Goal: Task Accomplishment & Management: Manage account settings

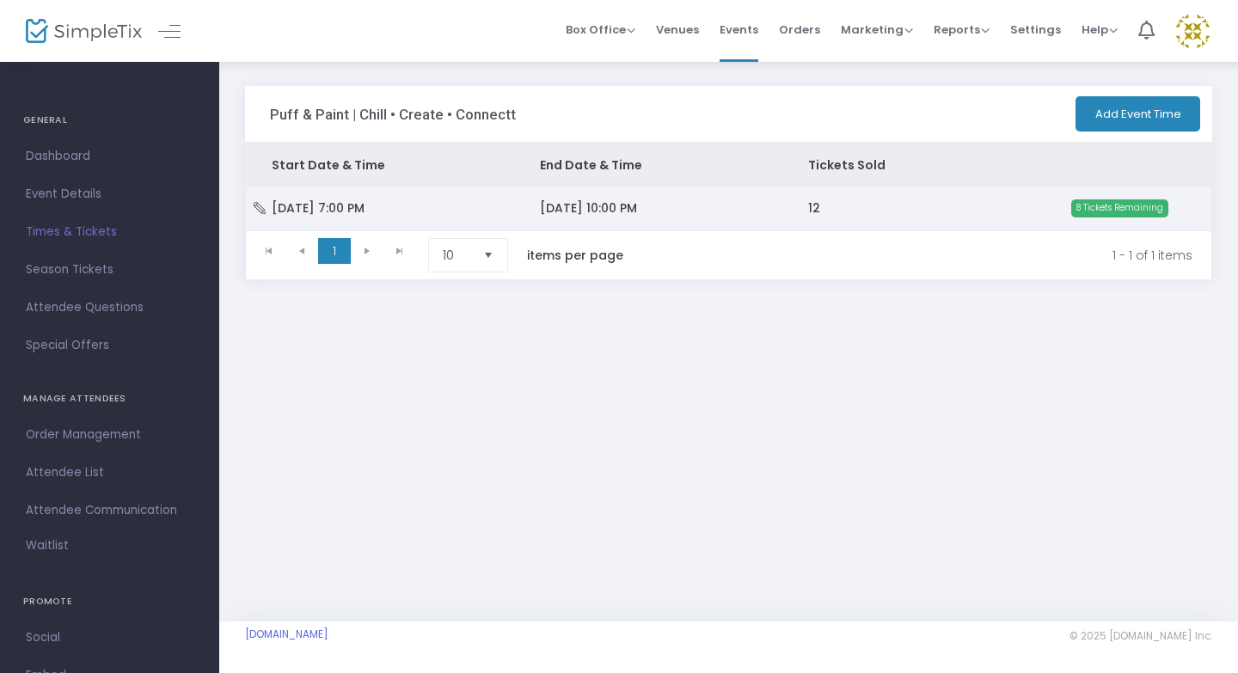
click at [690, 215] on td "[DATE] 10:00 PM" at bounding box center [648, 208] width 268 height 43
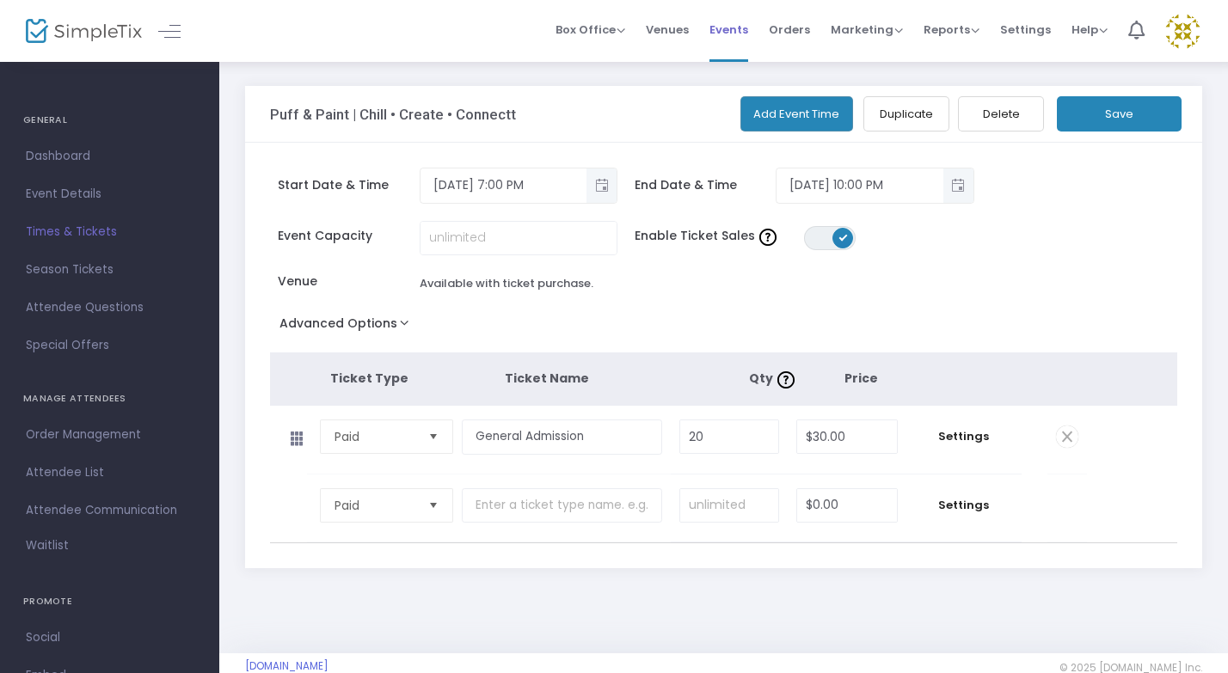
click at [758, 39] on li "Events" at bounding box center [728, 31] width 59 height 62
click at [743, 29] on span "Events" at bounding box center [728, 30] width 39 height 44
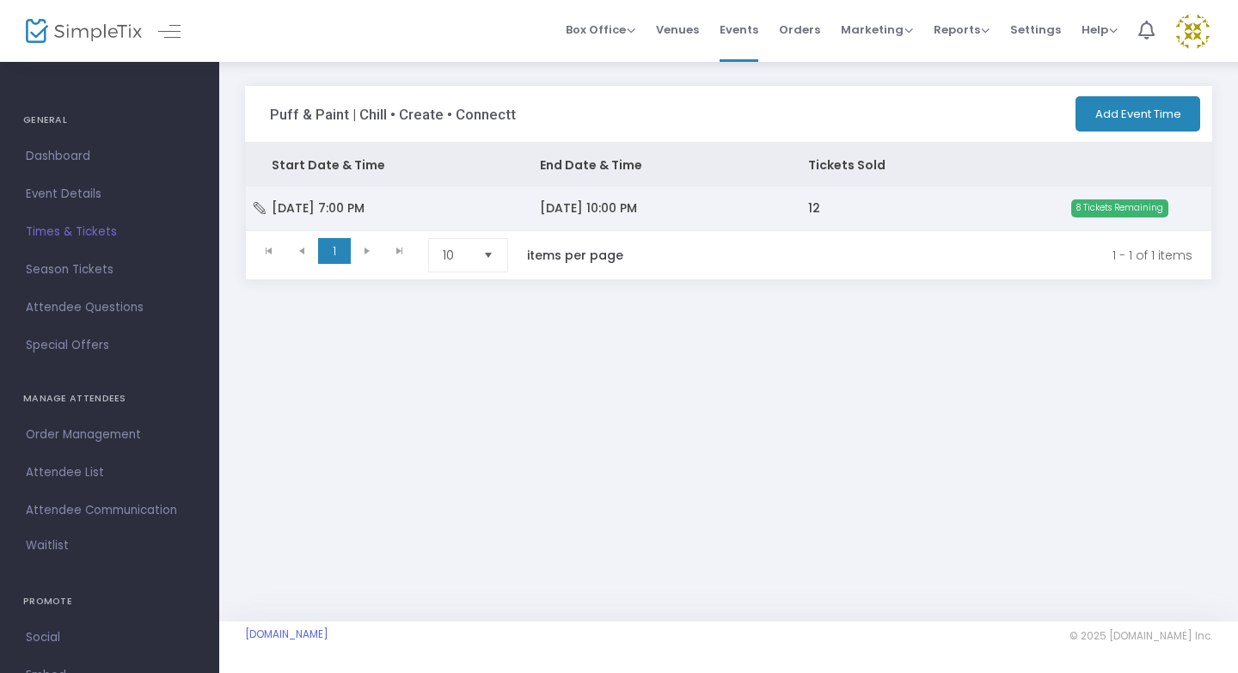
click at [785, 216] on td "12" at bounding box center [889, 208] width 215 height 43
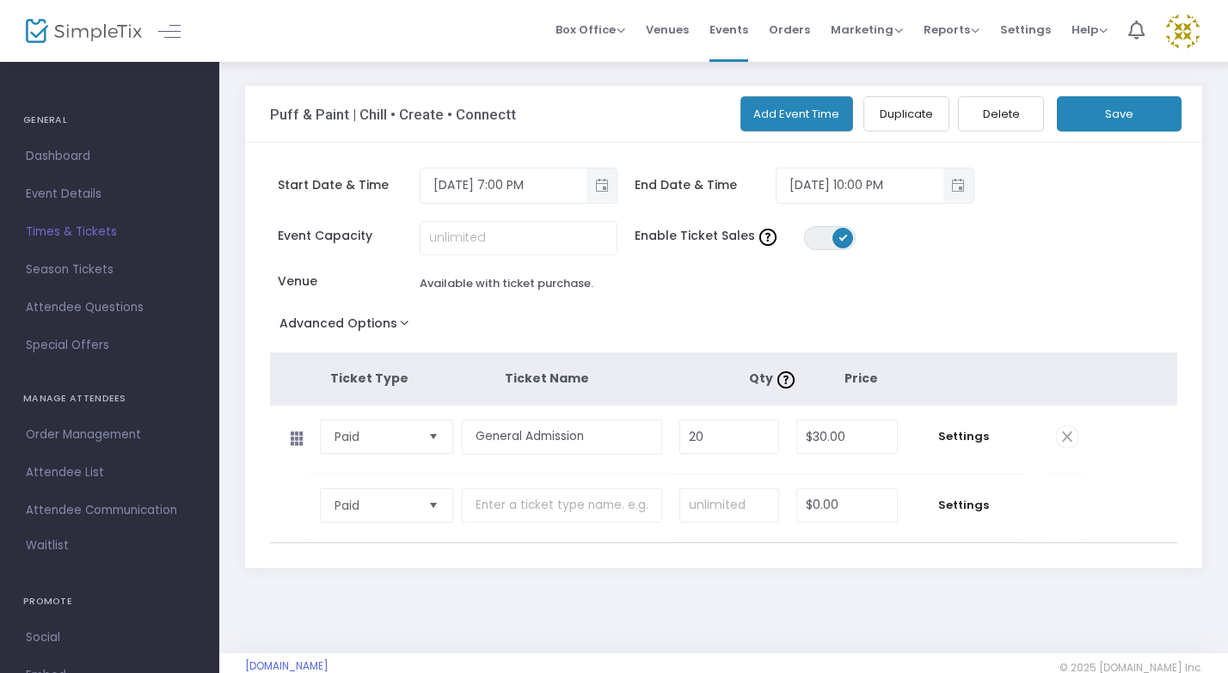
click at [404, 322] on button "Advanced Options" at bounding box center [348, 326] width 156 height 31
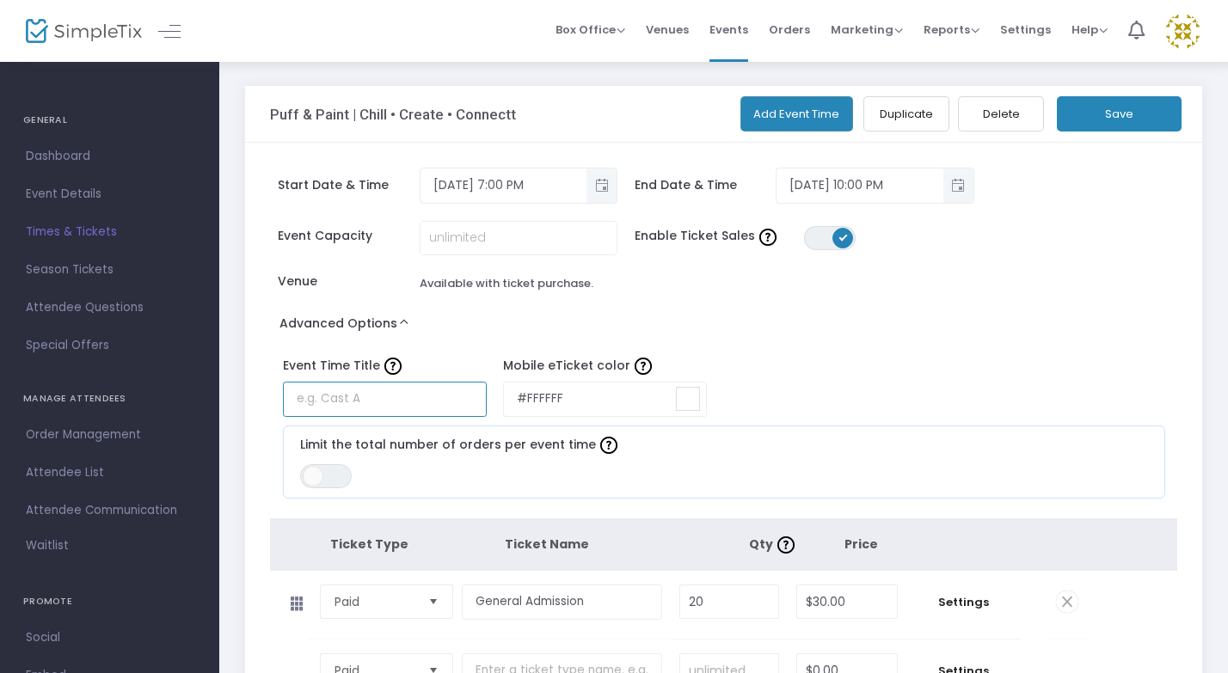
click at [431, 401] on input "text" at bounding box center [385, 399] width 204 height 35
click at [451, 361] on label "Event Time Title" at bounding box center [385, 366] width 204 height 18
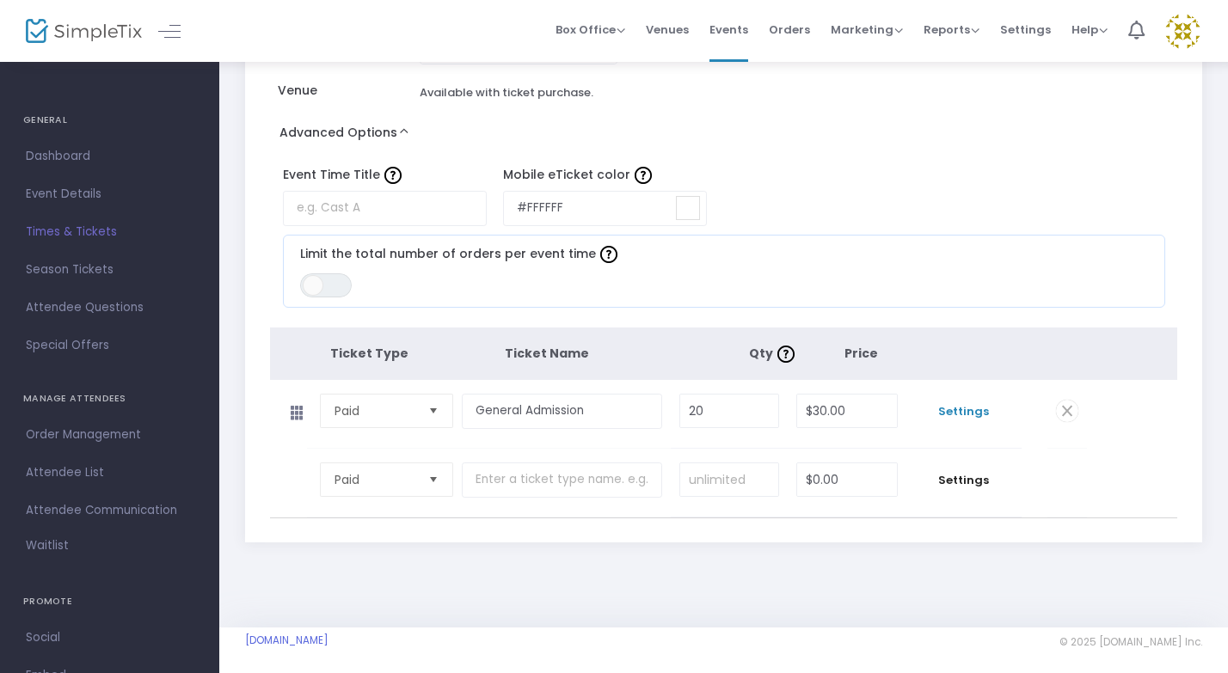
click at [996, 410] on span "Settings" at bounding box center [964, 411] width 98 height 17
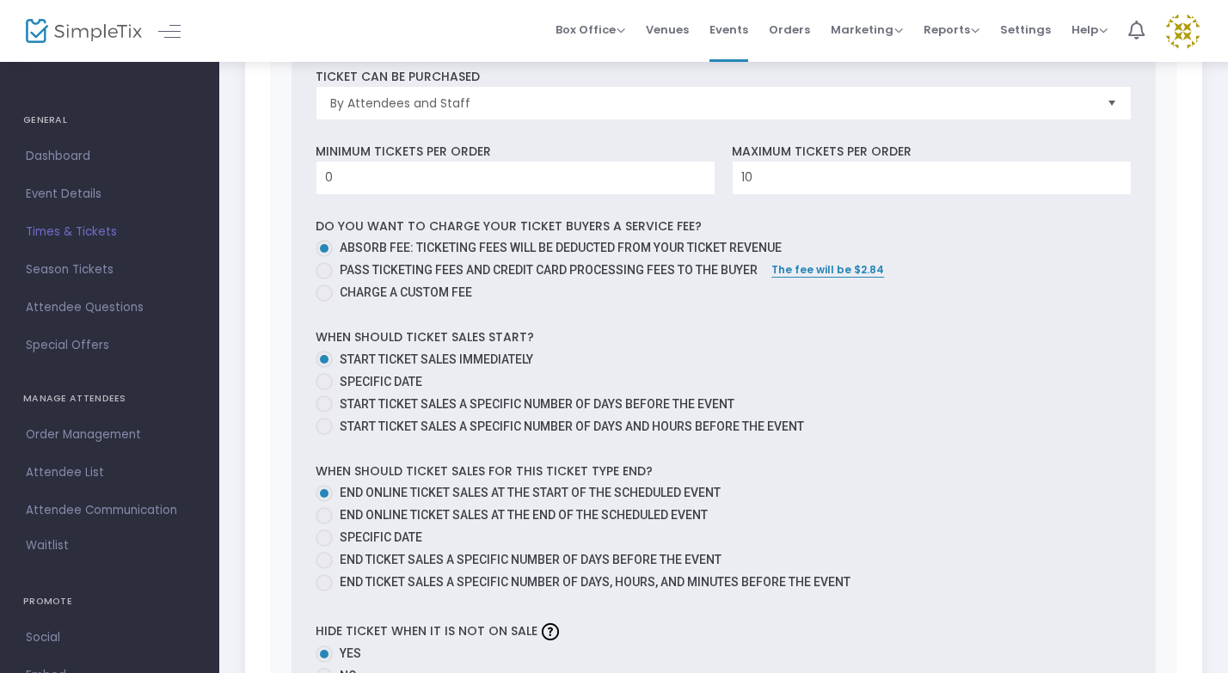
scroll to position [867, 0]
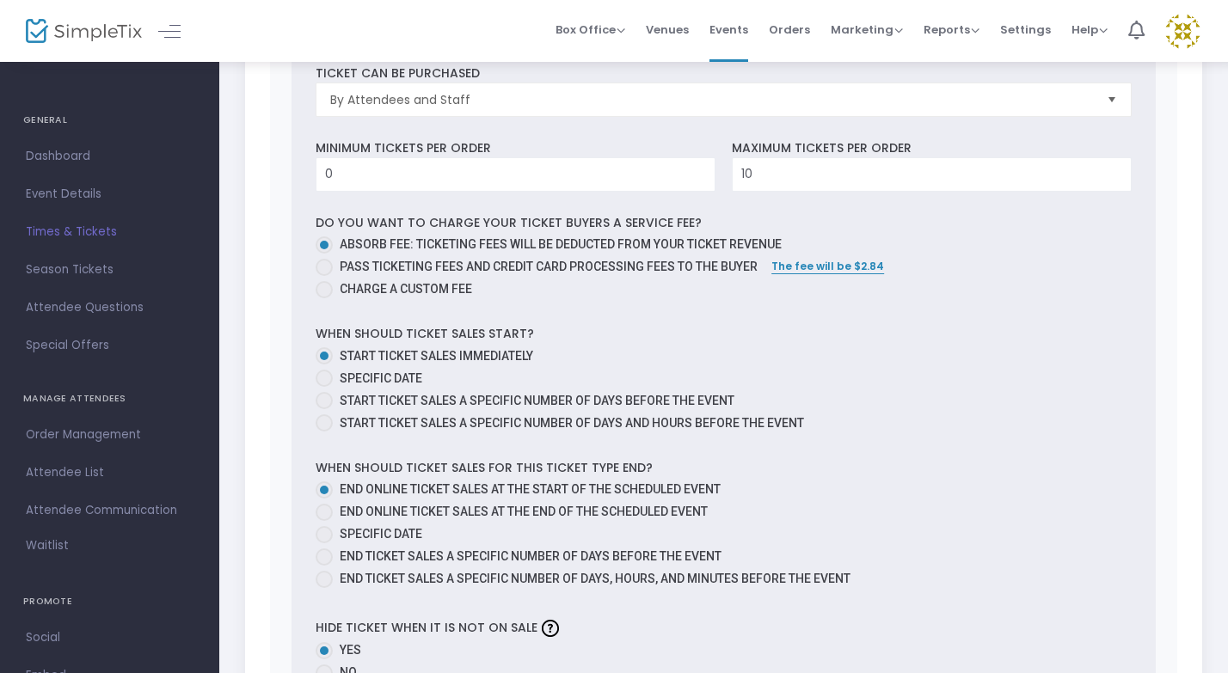
click at [395, 511] on span "End online ticket sales at the end of the scheduled event" at bounding box center [524, 512] width 368 height 14
click at [324, 521] on input "End online ticket sales at the end of the scheduled event" at bounding box center [323, 521] width 1 height 1
radio input "true"
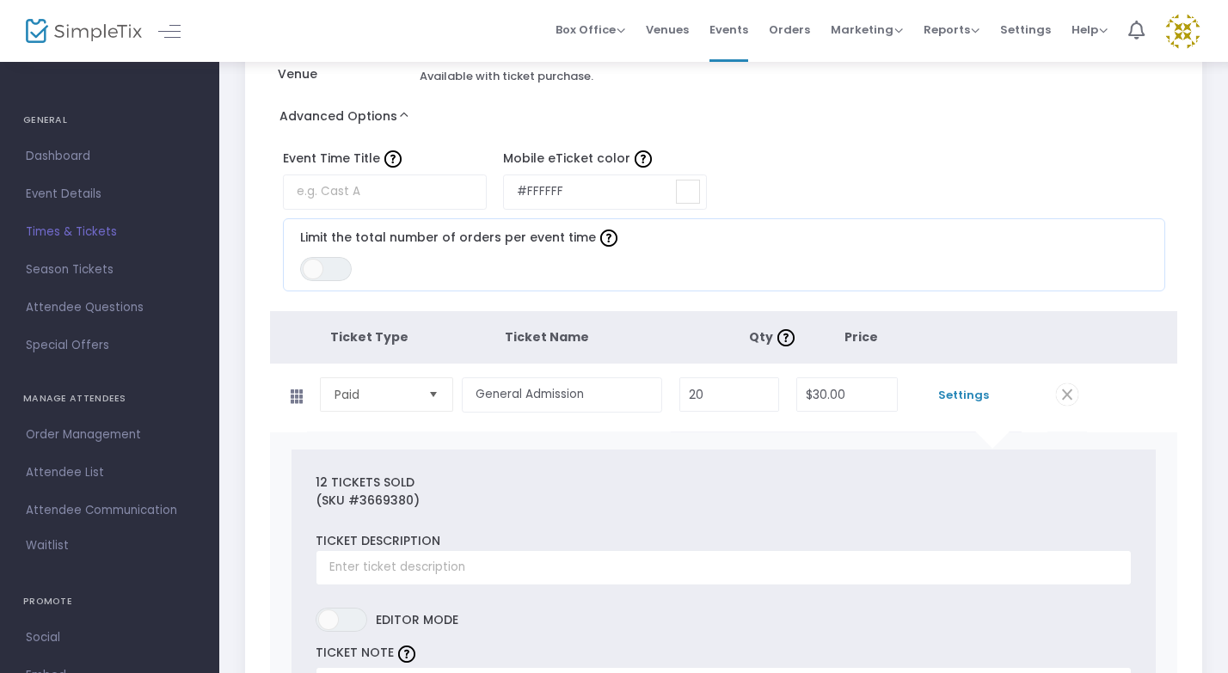
scroll to position [0, 0]
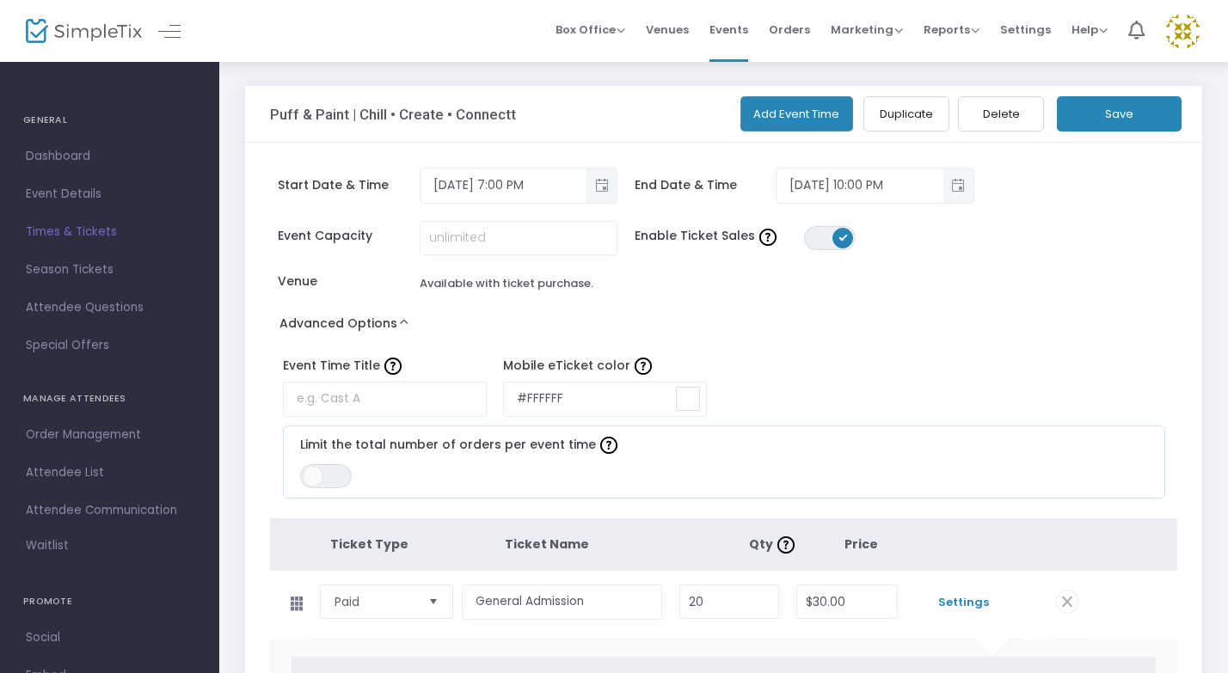
click at [1131, 123] on button "Save" at bounding box center [1119, 113] width 125 height 35
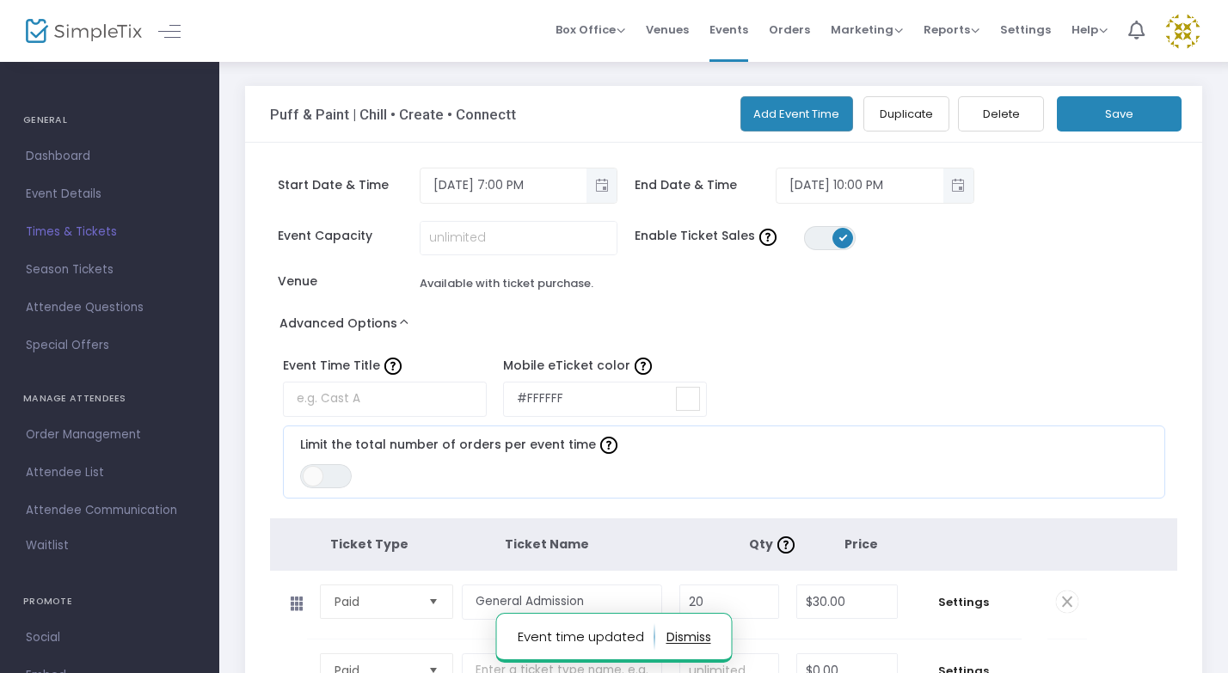
click at [1126, 108] on button "Save" at bounding box center [1119, 113] width 125 height 35
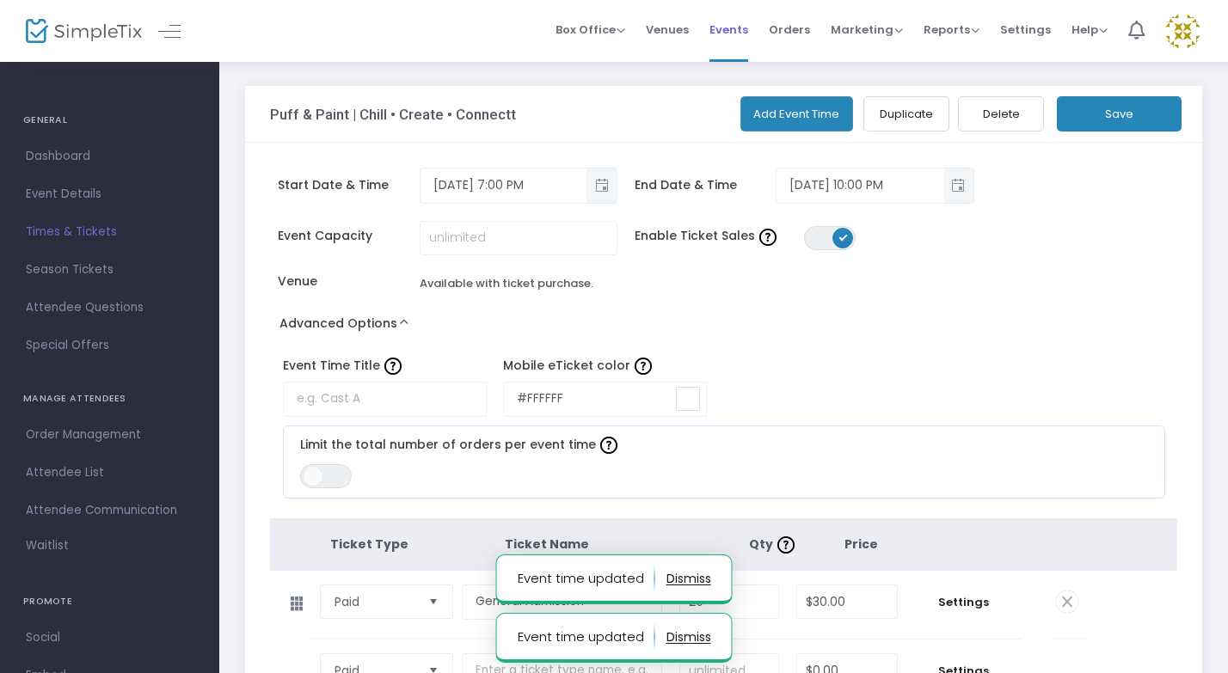
click at [735, 35] on span "Events" at bounding box center [728, 30] width 39 height 44
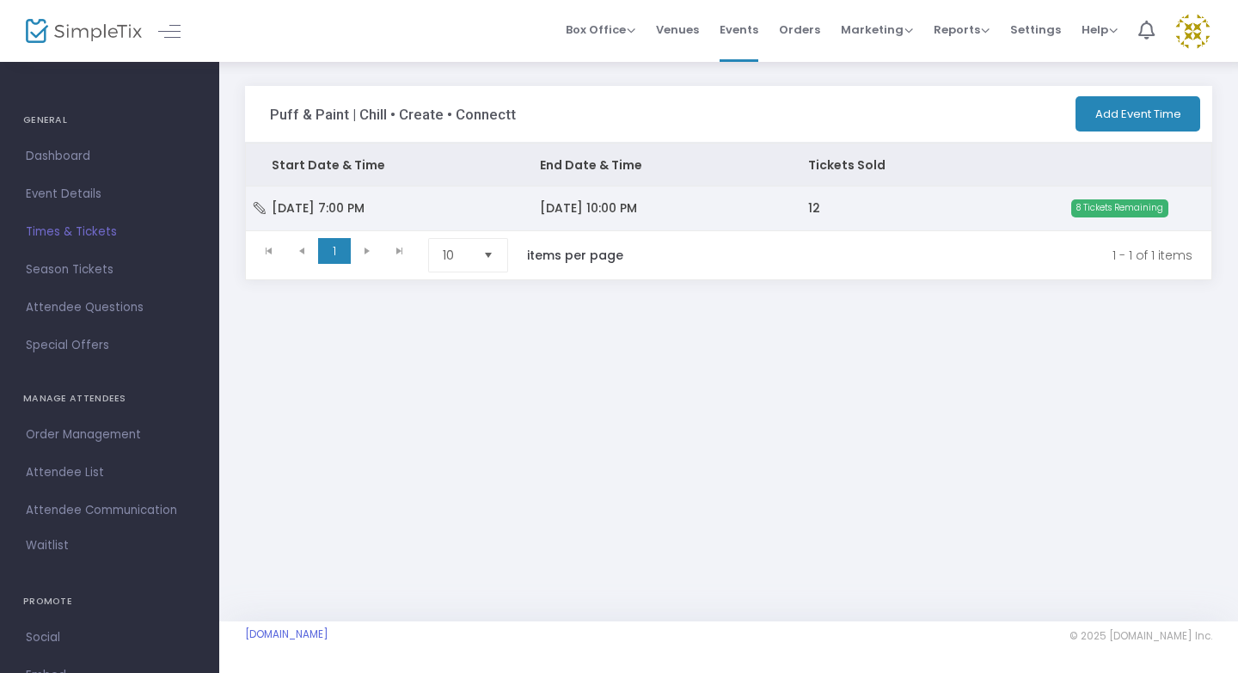
click at [699, 206] on td "[DATE] 10:00 PM" at bounding box center [648, 208] width 268 height 43
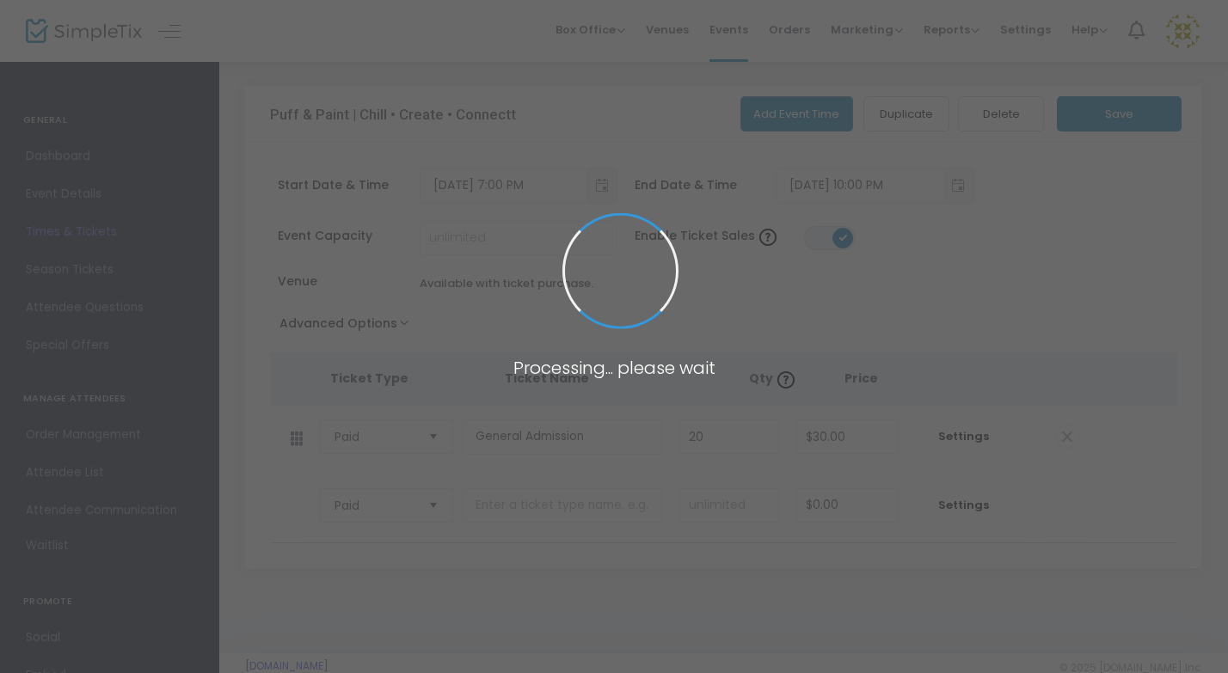
scroll to position [31, 0]
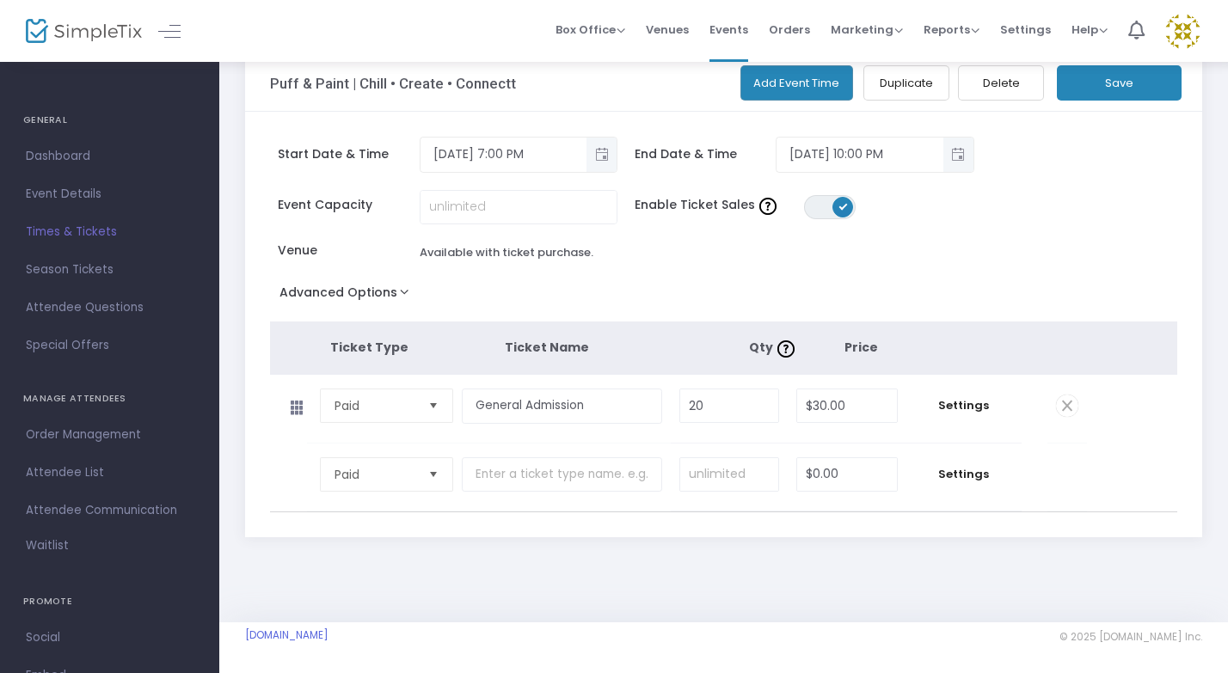
click at [391, 289] on button "Advanced Options" at bounding box center [348, 295] width 156 height 31
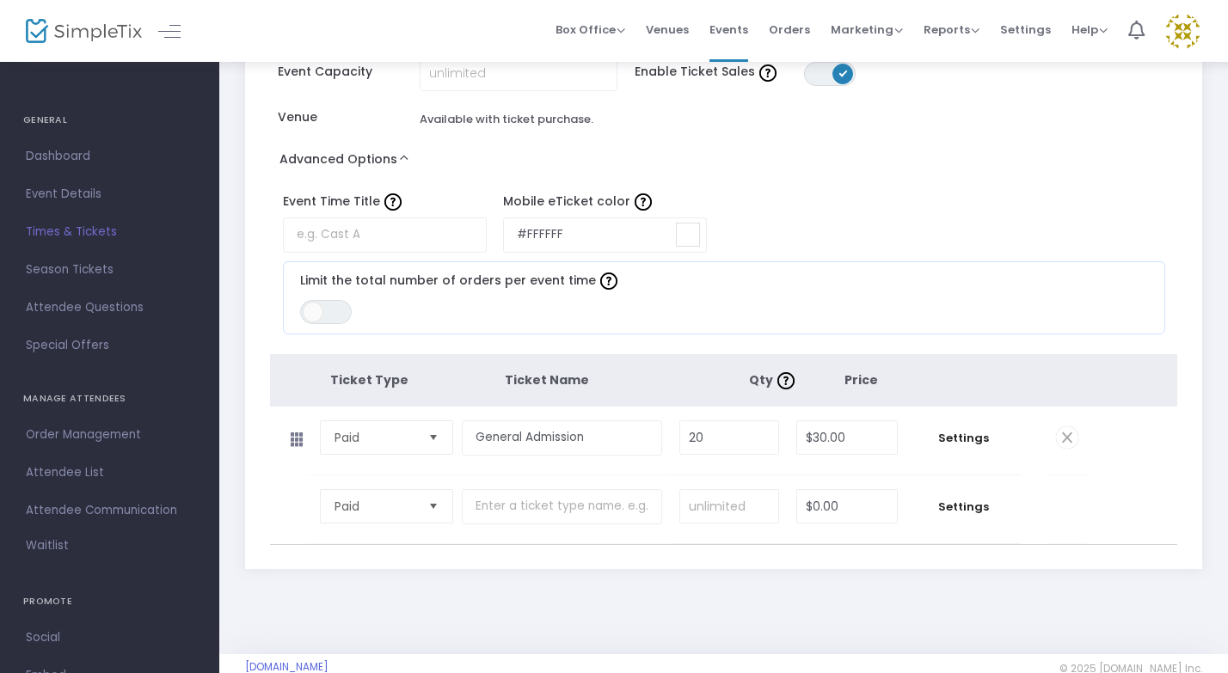
scroll to position [197, 0]
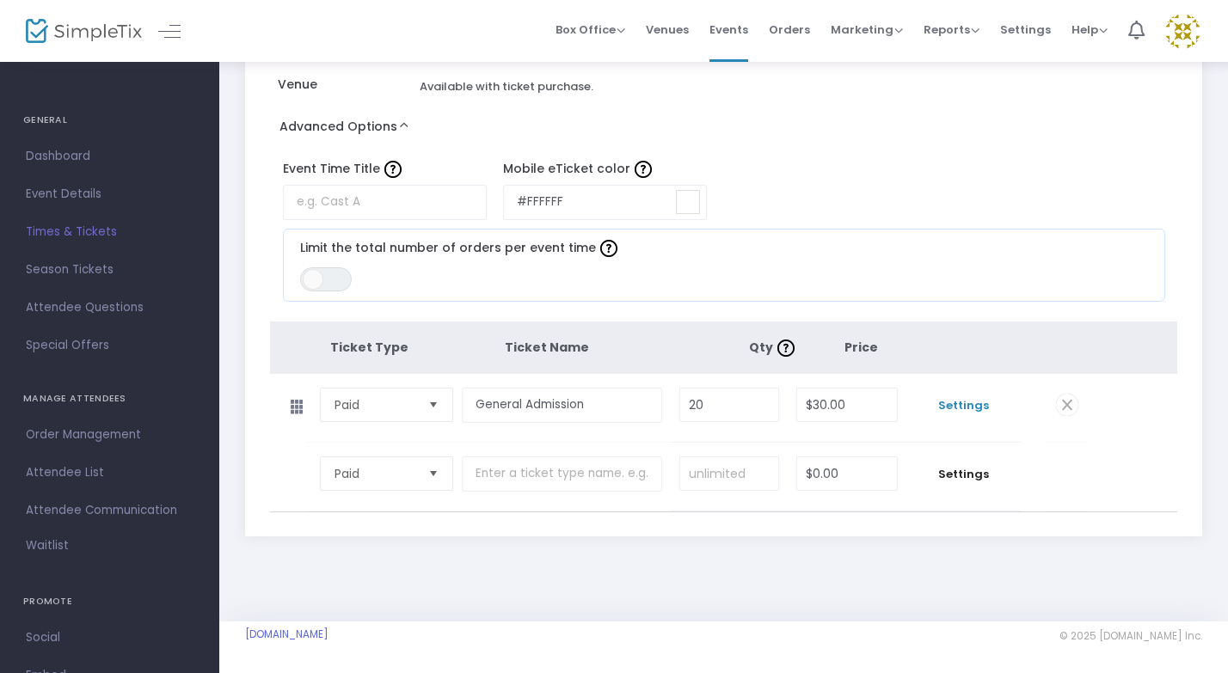
click at [967, 412] on span "Settings" at bounding box center [964, 405] width 98 height 17
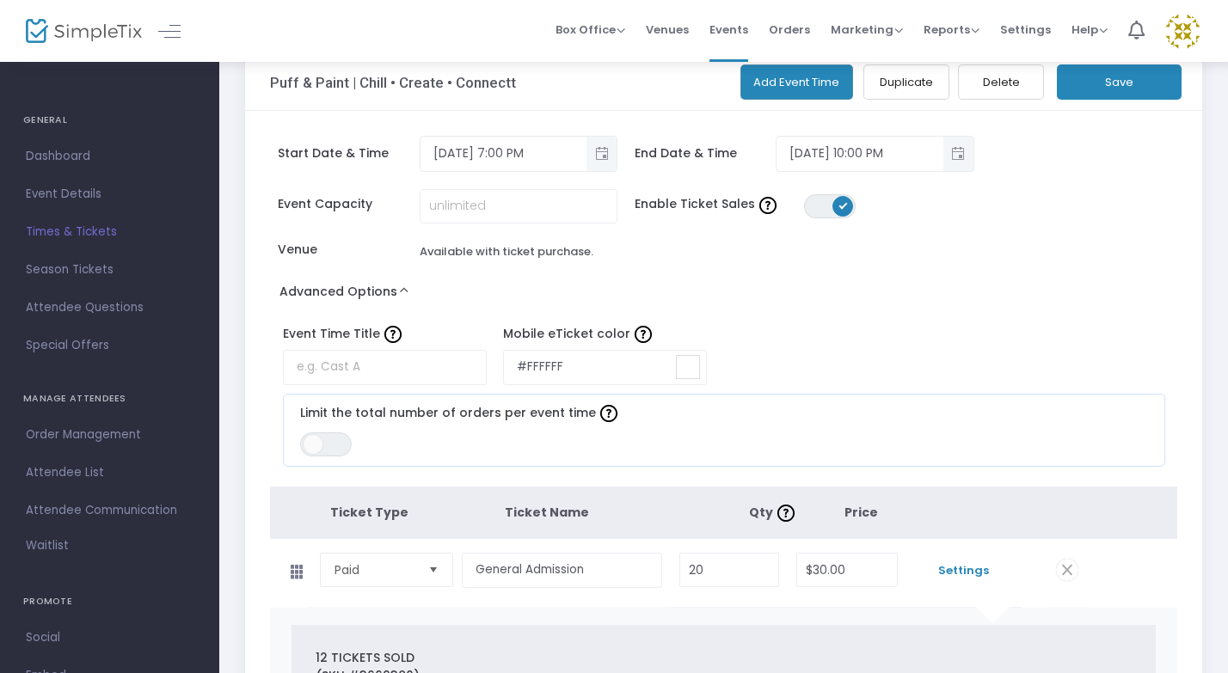
scroll to position [0, 0]
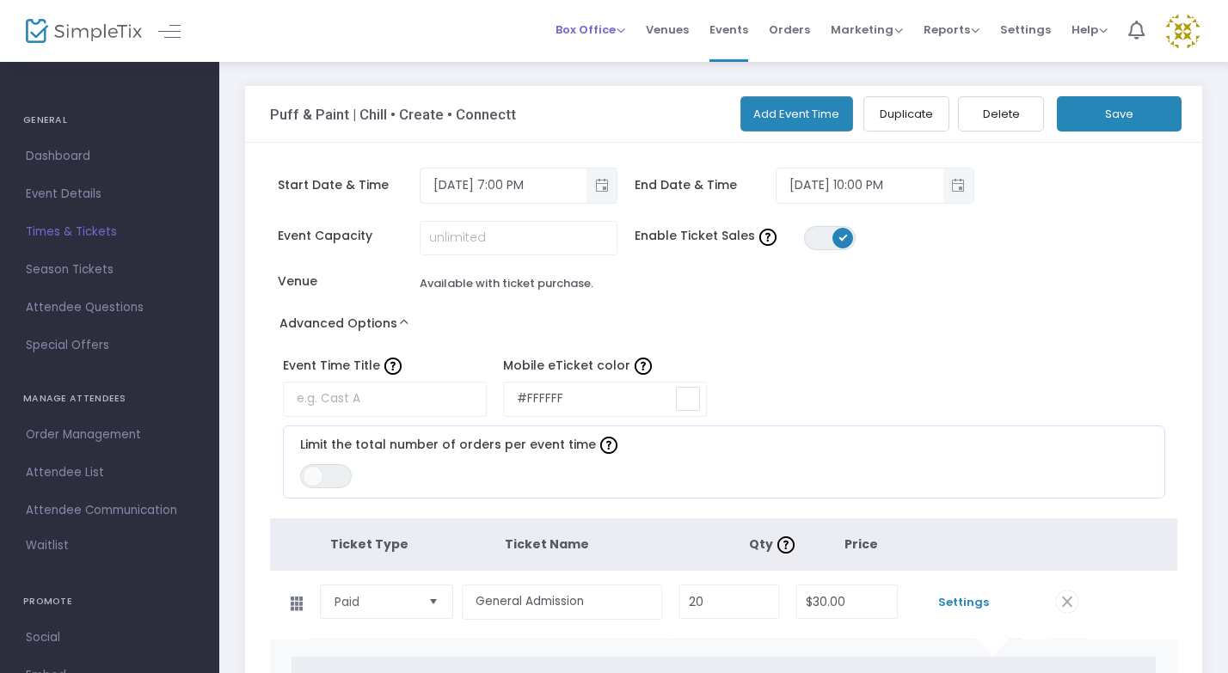
click at [609, 27] on span "Box Office" at bounding box center [590, 29] width 70 height 16
click at [799, 30] on span "Orders" at bounding box center [789, 30] width 41 height 44
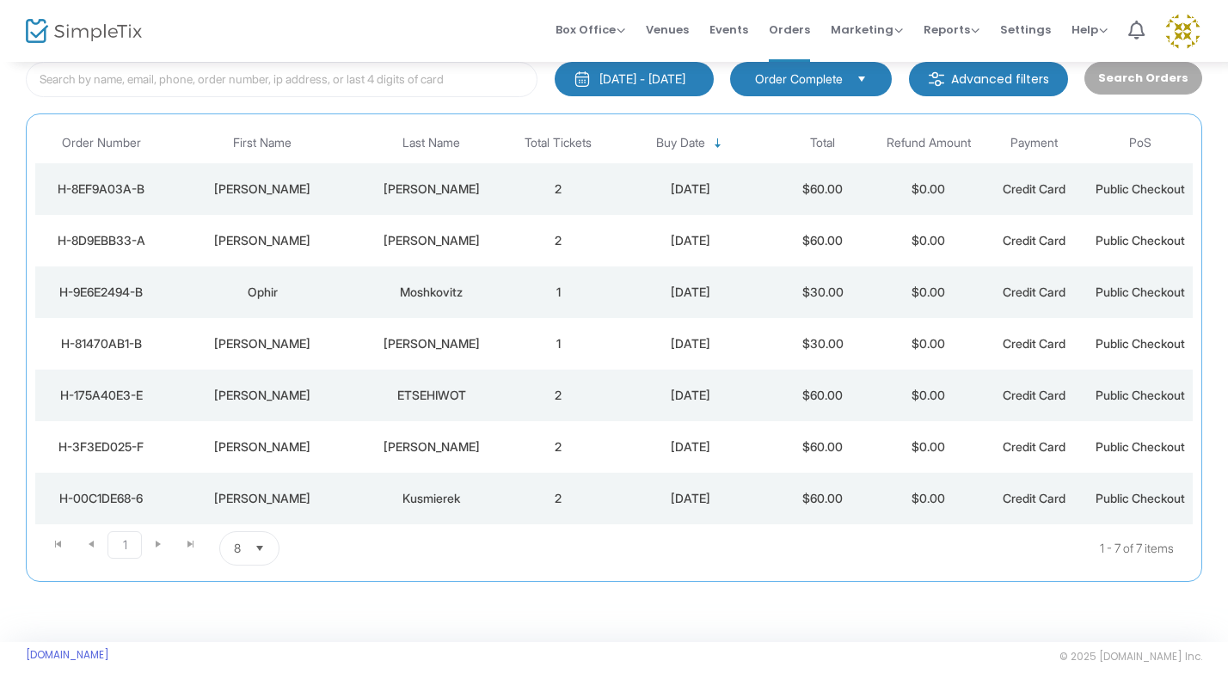
scroll to position [100, 0]
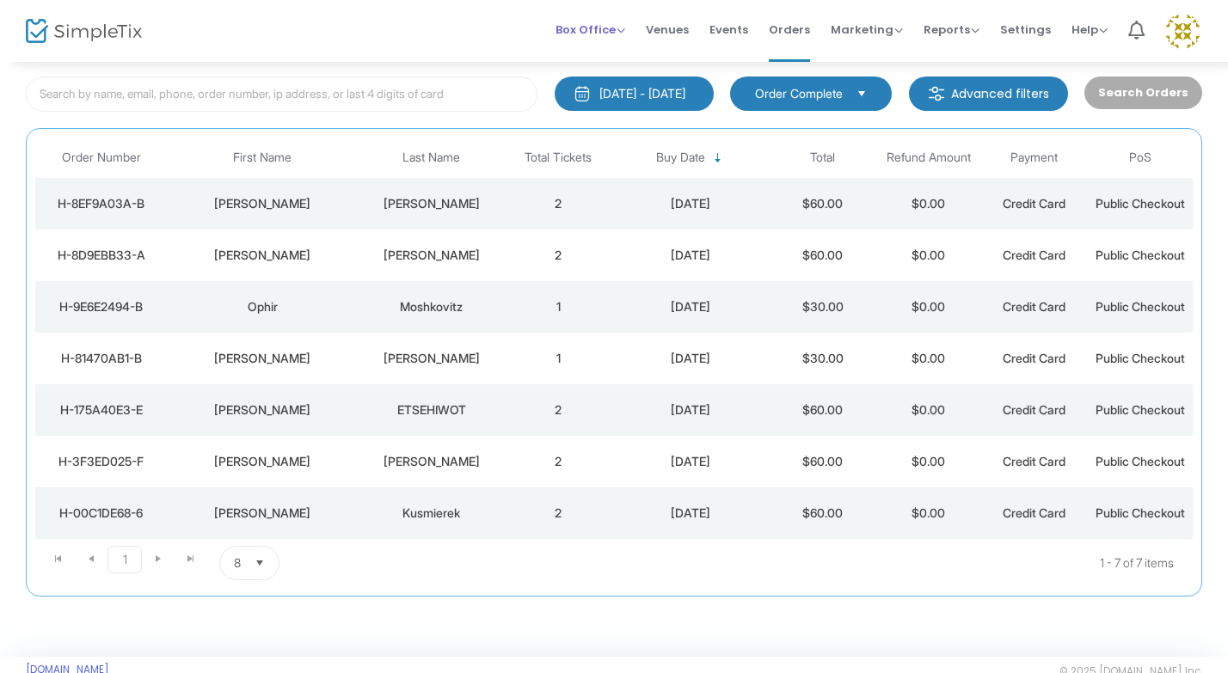
click at [598, 23] on span "Box Office" at bounding box center [590, 29] width 70 height 16
click at [241, 36] on div "Box Office Sell Tickets Bookings Sell Season Pass Venues Memberships Events Ord…" at bounding box center [723, 31] width 1008 height 62
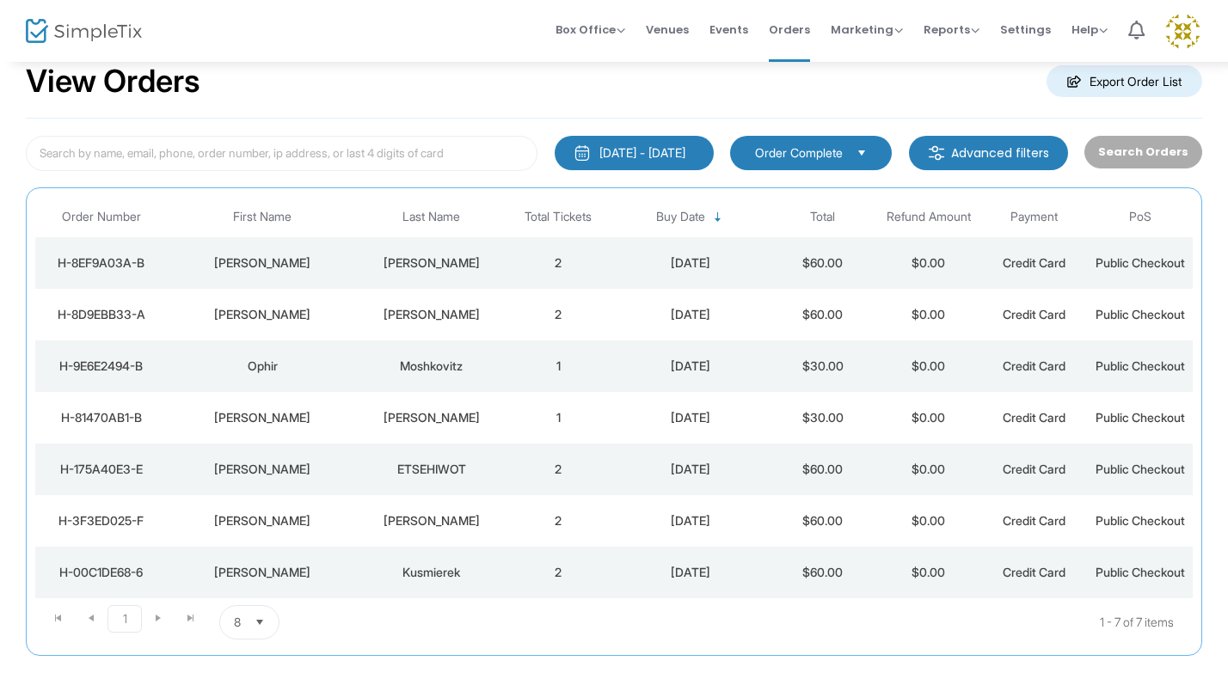
scroll to position [0, 0]
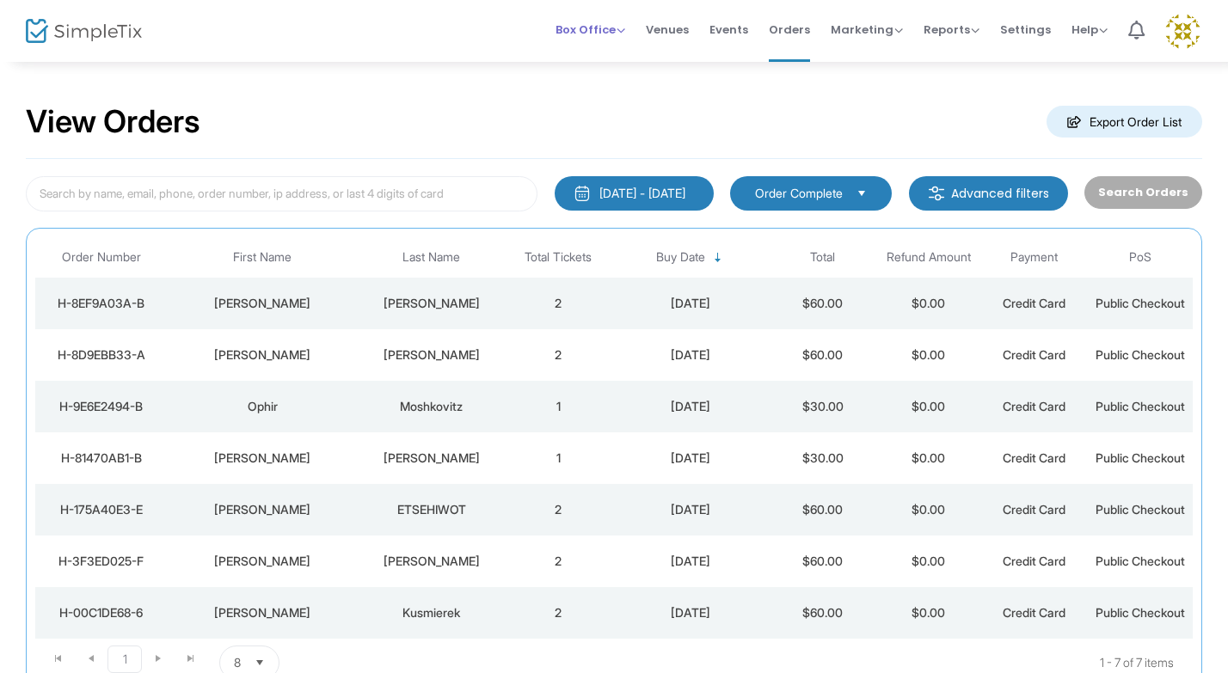
click at [617, 25] on span "Box Office" at bounding box center [590, 29] width 70 height 16
click at [486, 40] on div "Box Office Sell Tickets Bookings Sell Season Pass Venues Memberships Events Ord…" at bounding box center [723, 31] width 1008 height 62
click at [809, 34] on span "Orders" at bounding box center [789, 30] width 41 height 44
click at [733, 29] on span "Events" at bounding box center [728, 30] width 39 height 44
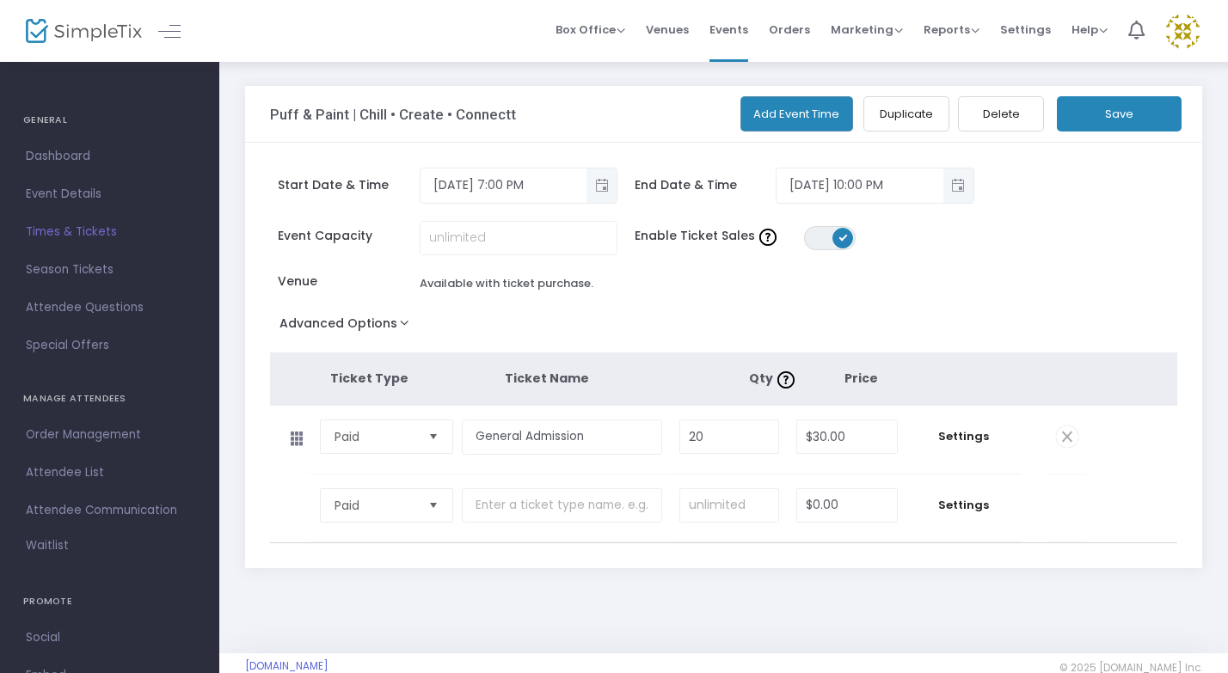
click at [428, 506] on span "Select" at bounding box center [434, 506] width 28 height 28
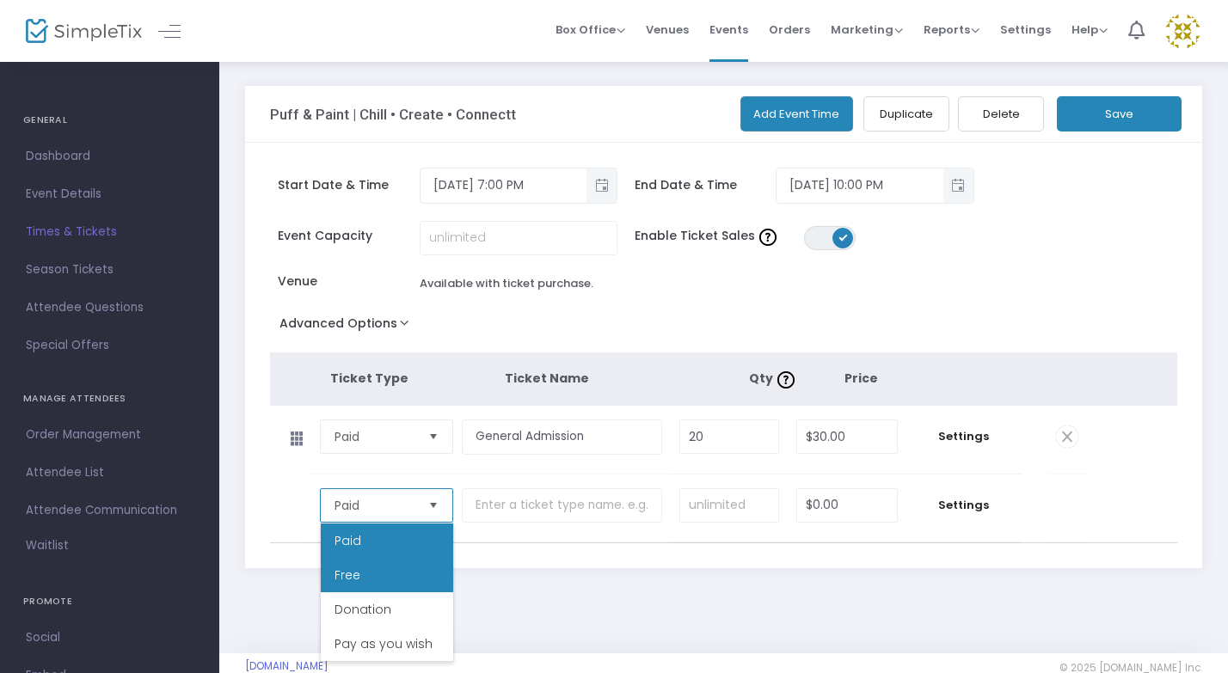
click at [419, 567] on li "Free" at bounding box center [387, 575] width 132 height 34
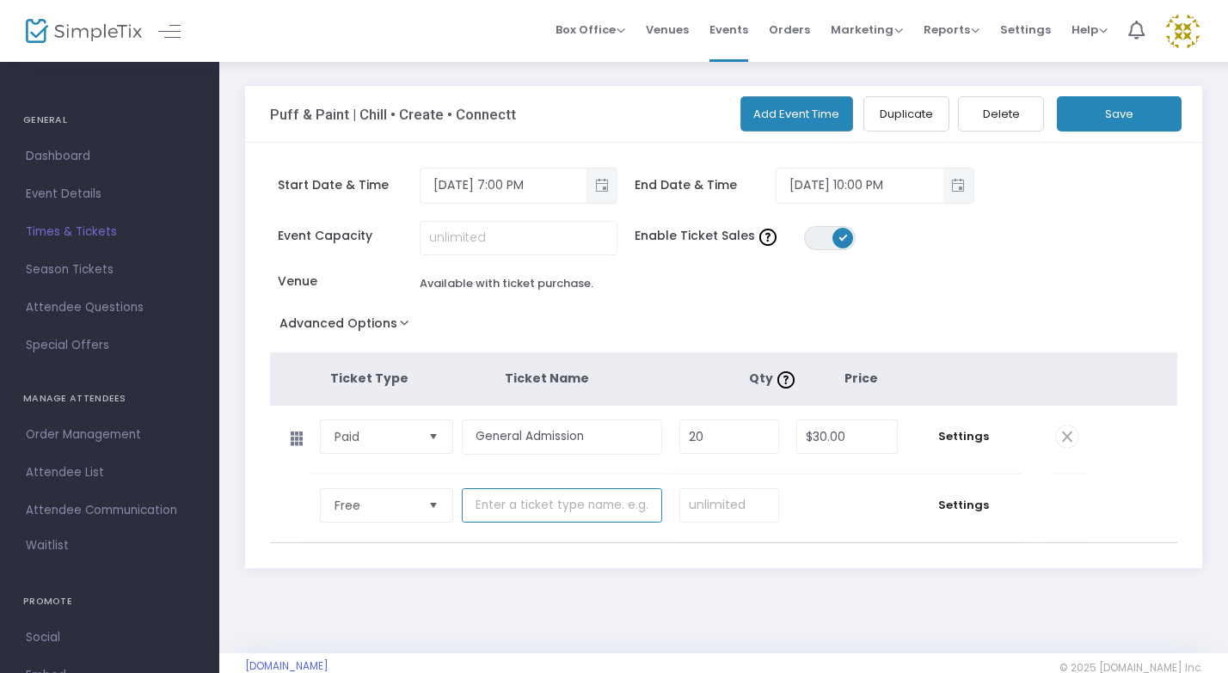
click at [562, 518] on input "text" at bounding box center [561, 505] width 199 height 35
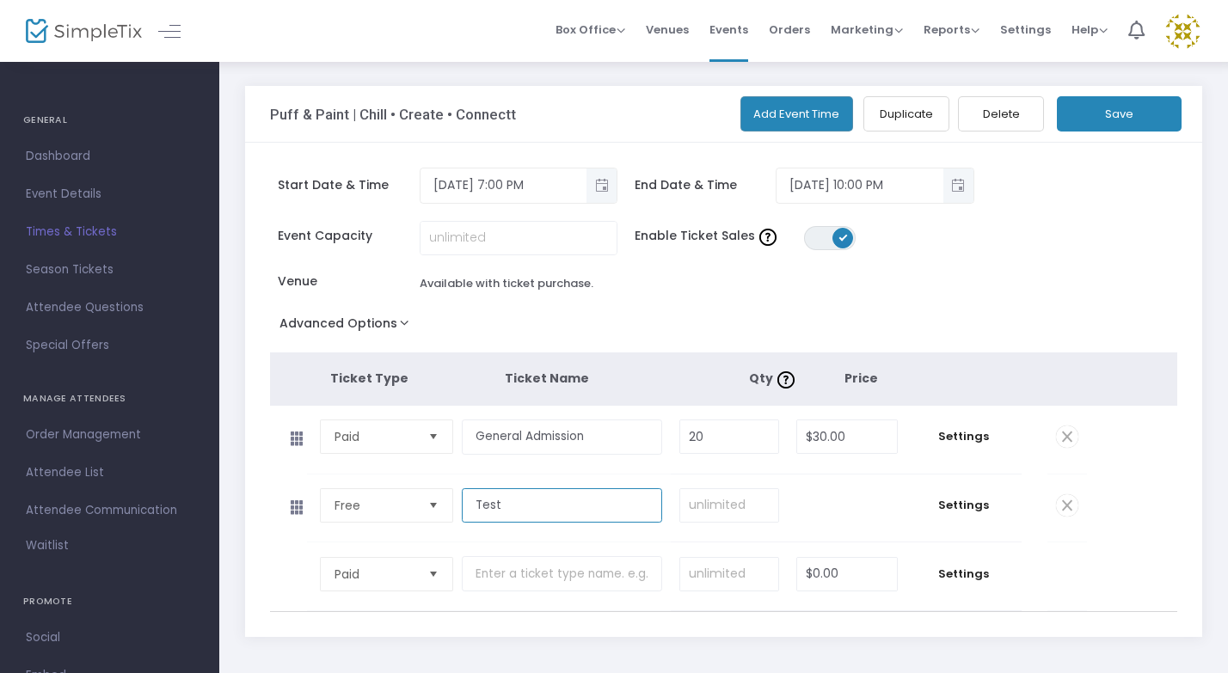
type input "Test"
click at [754, 510] on input at bounding box center [729, 505] width 99 height 33
click at [910, 504] on td "Settings" at bounding box center [963, 509] width 115 height 68
click at [350, 517] on span "Free" at bounding box center [375, 505] width 95 height 33
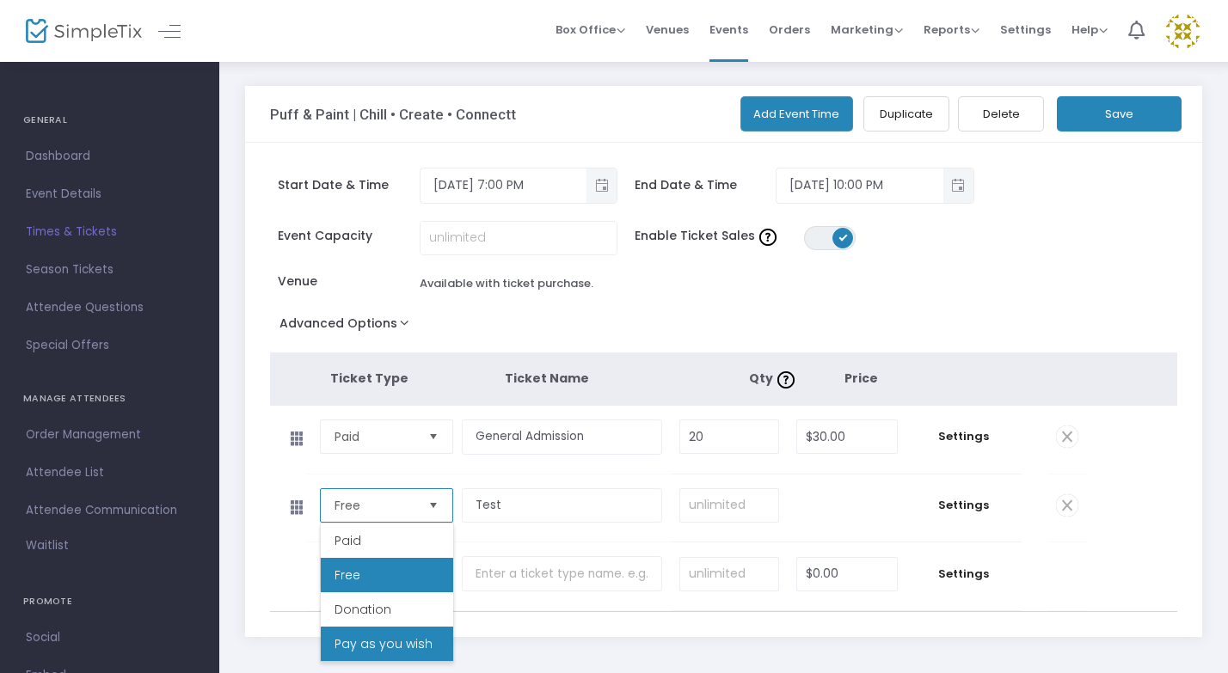
click at [377, 635] on span "Pay as you wish" at bounding box center [383, 643] width 98 height 17
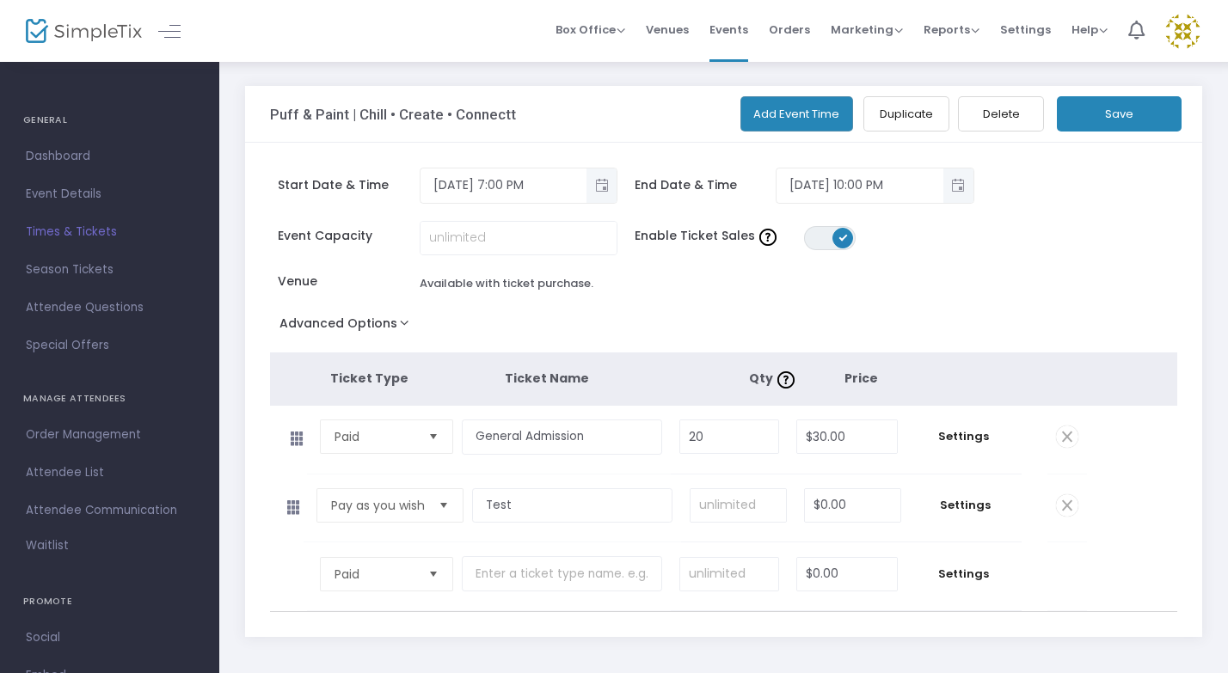
click at [1139, 480] on tbody "Pay as you wish Required. Test Required. Required. $0.00 Required. Settings Tic…" at bounding box center [724, 509] width 908 height 69
click at [1114, 109] on button "Save" at bounding box center [1119, 113] width 125 height 35
click at [1064, 511] on span at bounding box center [1067, 505] width 22 height 22
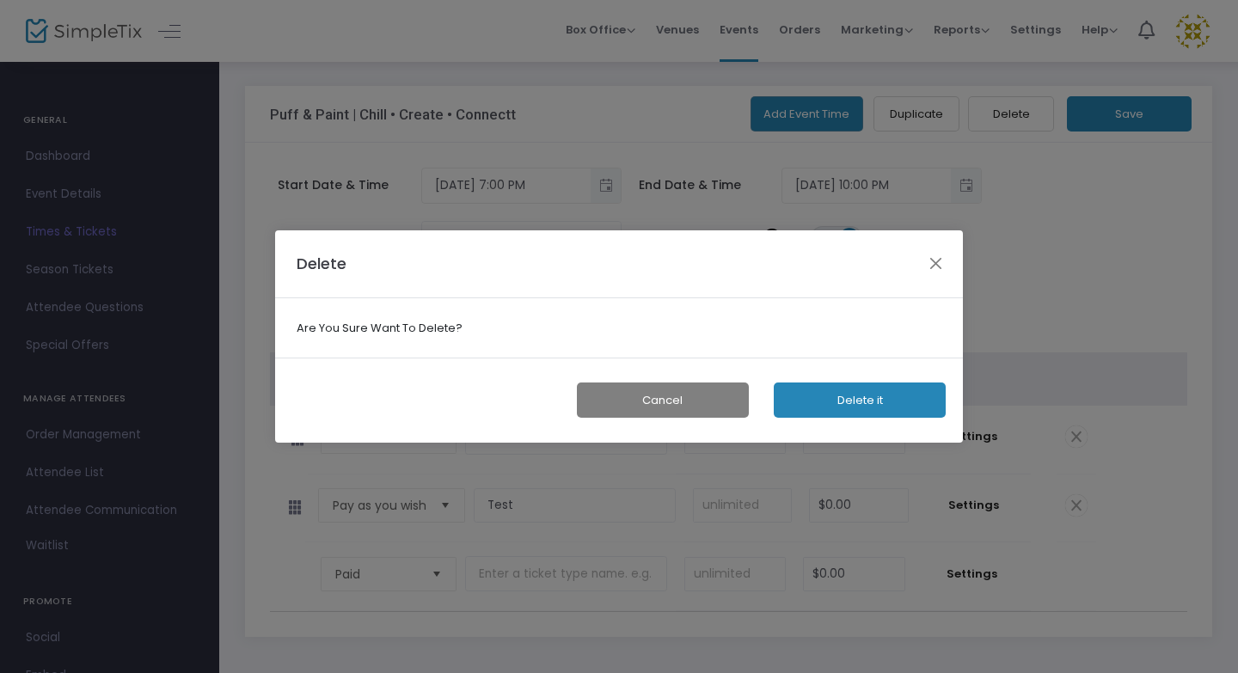
click at [861, 392] on button "Delete it" at bounding box center [860, 400] width 172 height 35
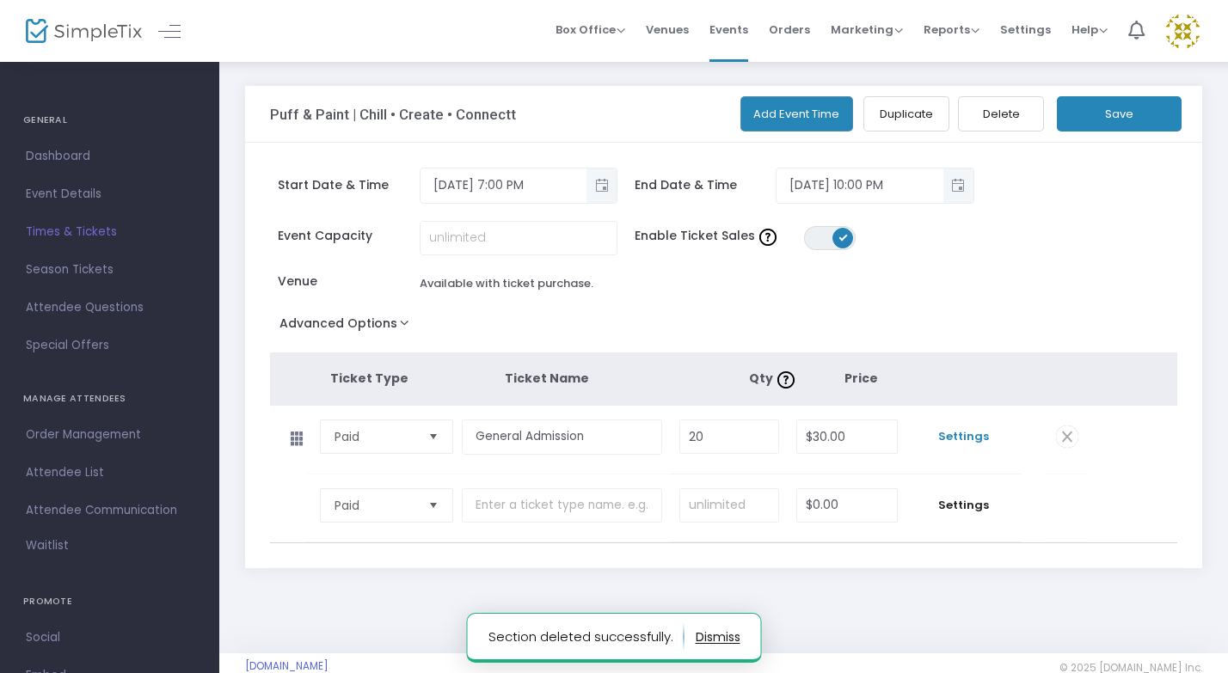
click at [957, 443] on span "Settings" at bounding box center [964, 436] width 98 height 17
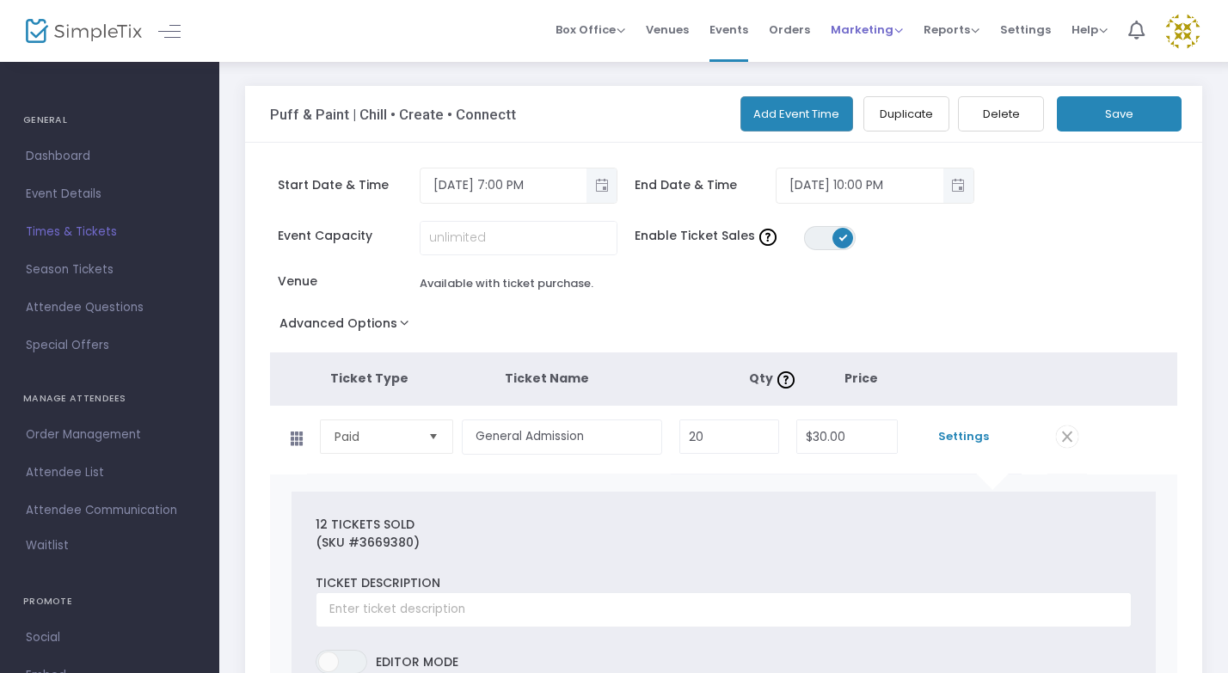
click at [871, 34] on span "Marketing" at bounding box center [866, 29] width 72 height 16
click at [888, 63] on li "Promo Codes" at bounding box center [899, 58] width 138 height 34
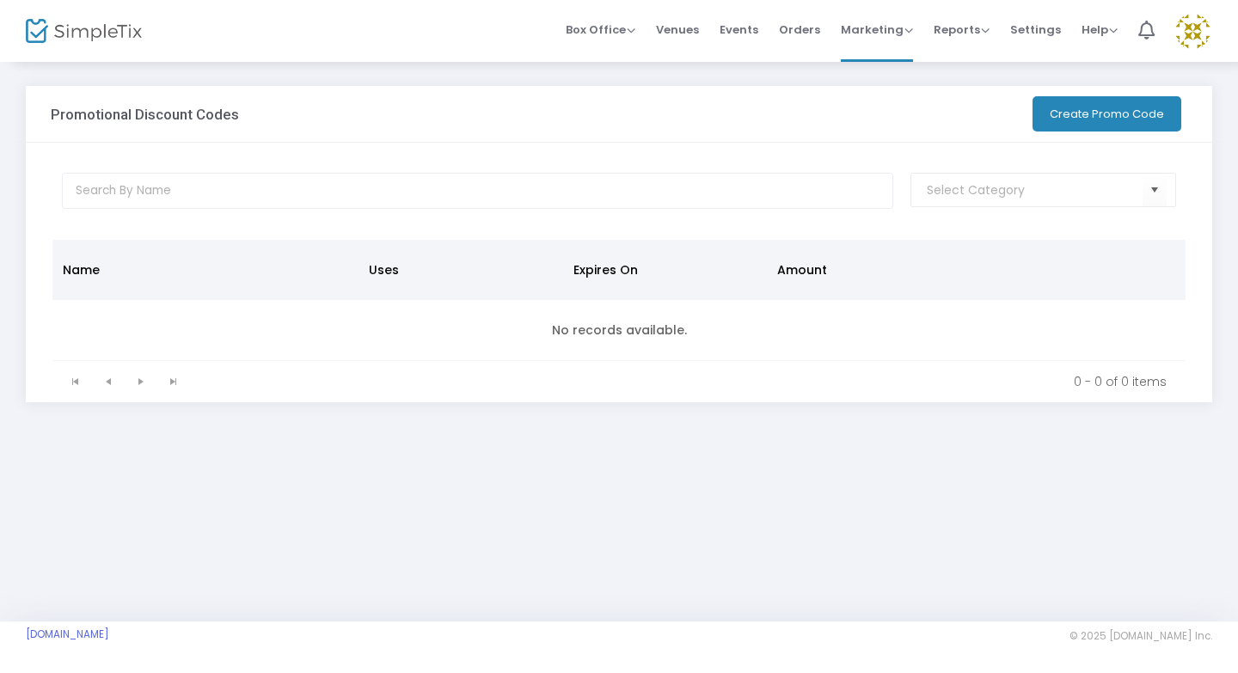
click at [1143, 119] on button "Create Promo Code" at bounding box center [1106, 113] width 149 height 35
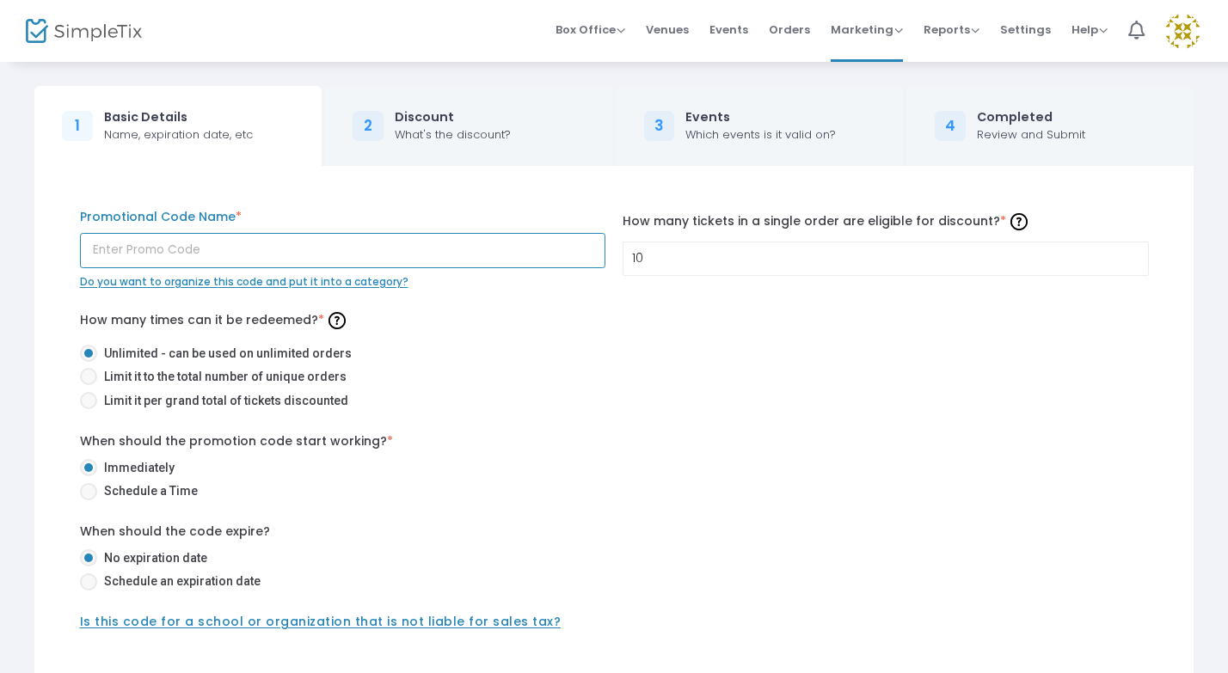
click at [320, 250] on input "text" at bounding box center [343, 250] width 526 height 35
type input "TEST"
click at [449, 375] on label "Limit it to the total number of unique orders" at bounding box center [607, 377] width 1055 height 18
click at [89, 385] on input "Limit it to the total number of unique orders" at bounding box center [88, 385] width 1 height 1
radio input "true"
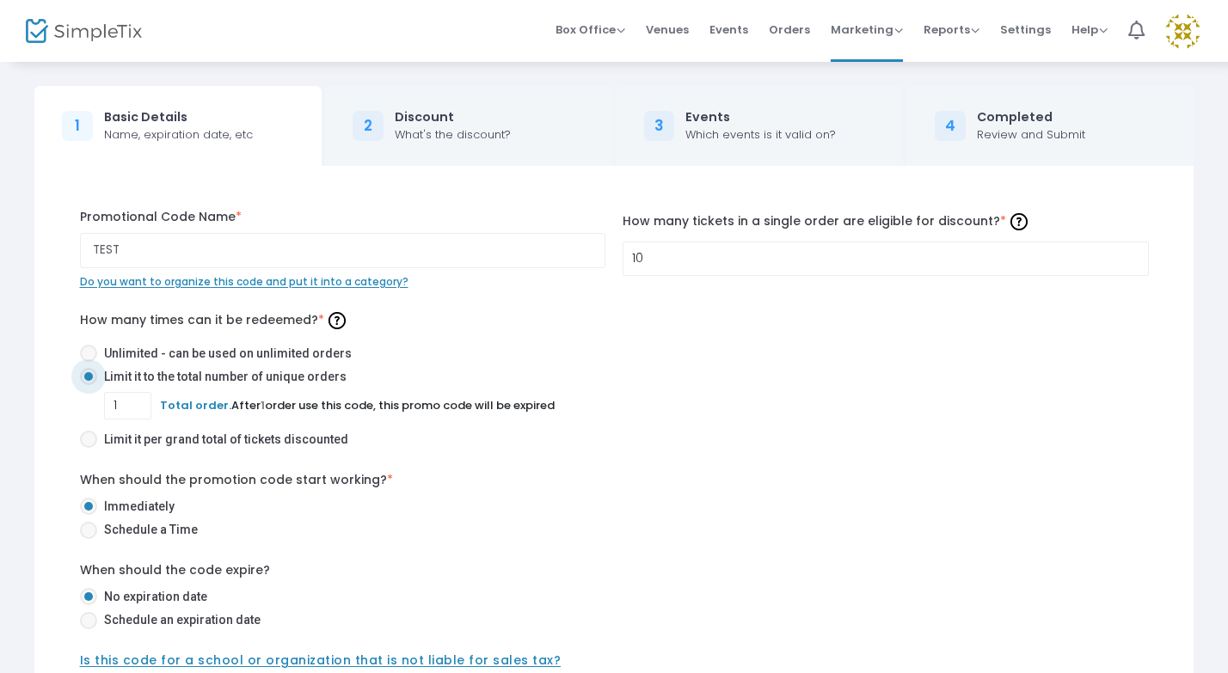
click at [222, 353] on span "Unlimited - can be used on unlimited orders" at bounding box center [224, 354] width 254 height 18
click at [89, 362] on input "Unlimited - can be used on unlimited orders" at bounding box center [88, 362] width 1 height 1
radio input "true"
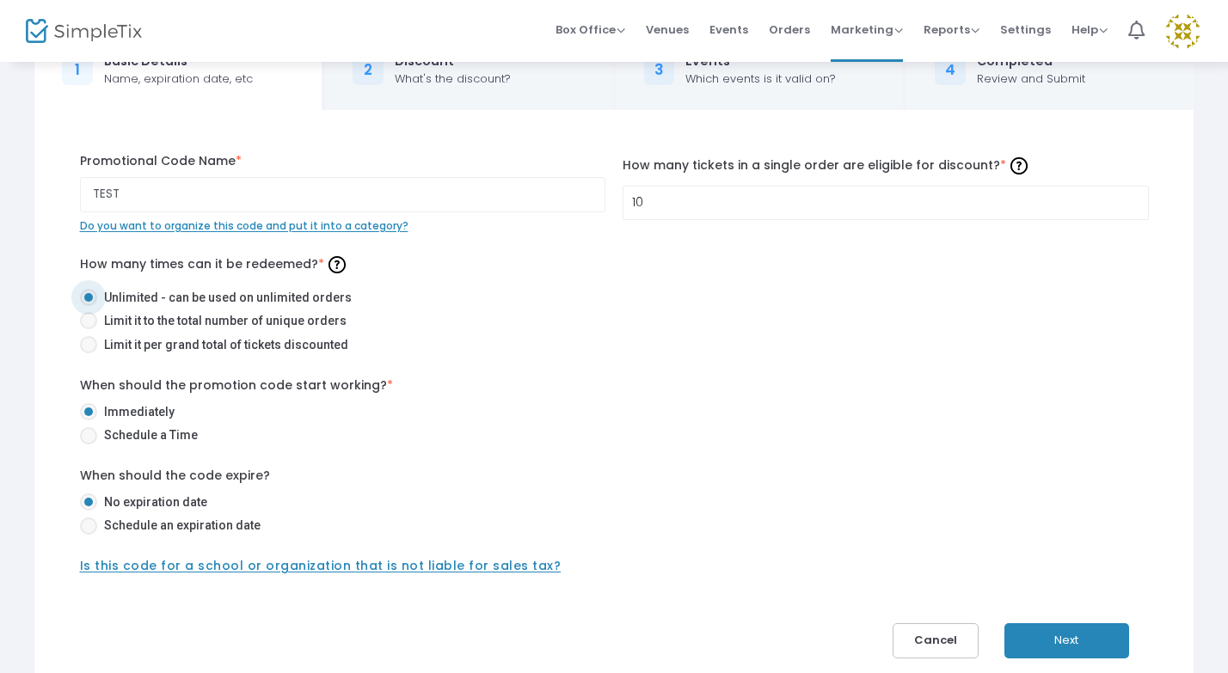
scroll to position [113, 0]
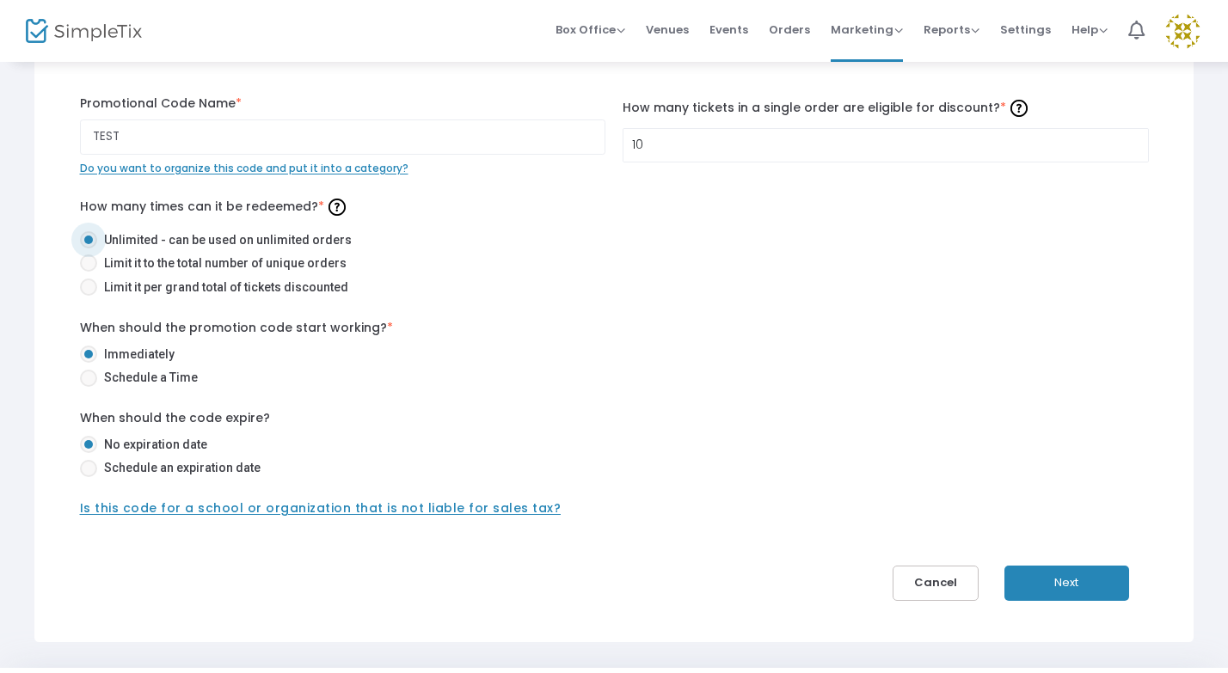
click at [1114, 579] on button "Next" at bounding box center [1066, 583] width 125 height 35
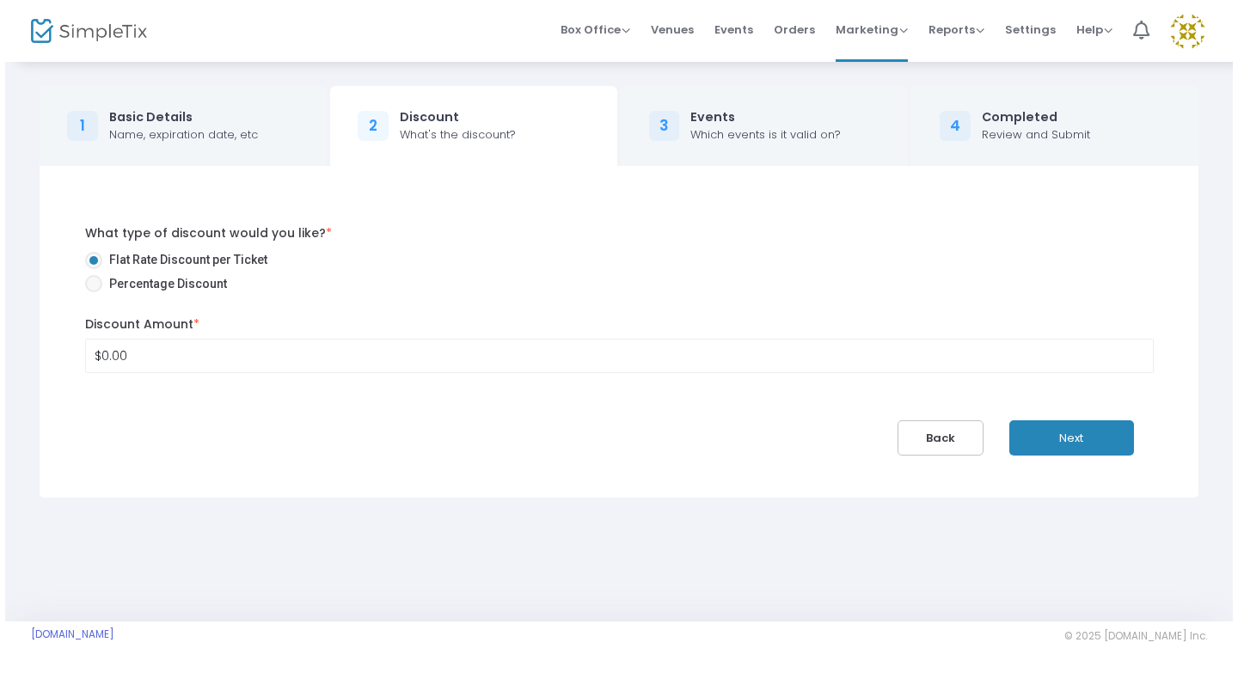
scroll to position [0, 0]
click at [185, 285] on span "Percentage Discount" at bounding box center [159, 284] width 125 height 18
click at [89, 292] on input "Percentage Discount" at bounding box center [88, 292] width 1 height 1
radio input "true"
click at [162, 364] on input "0" at bounding box center [619, 356] width 1077 height 33
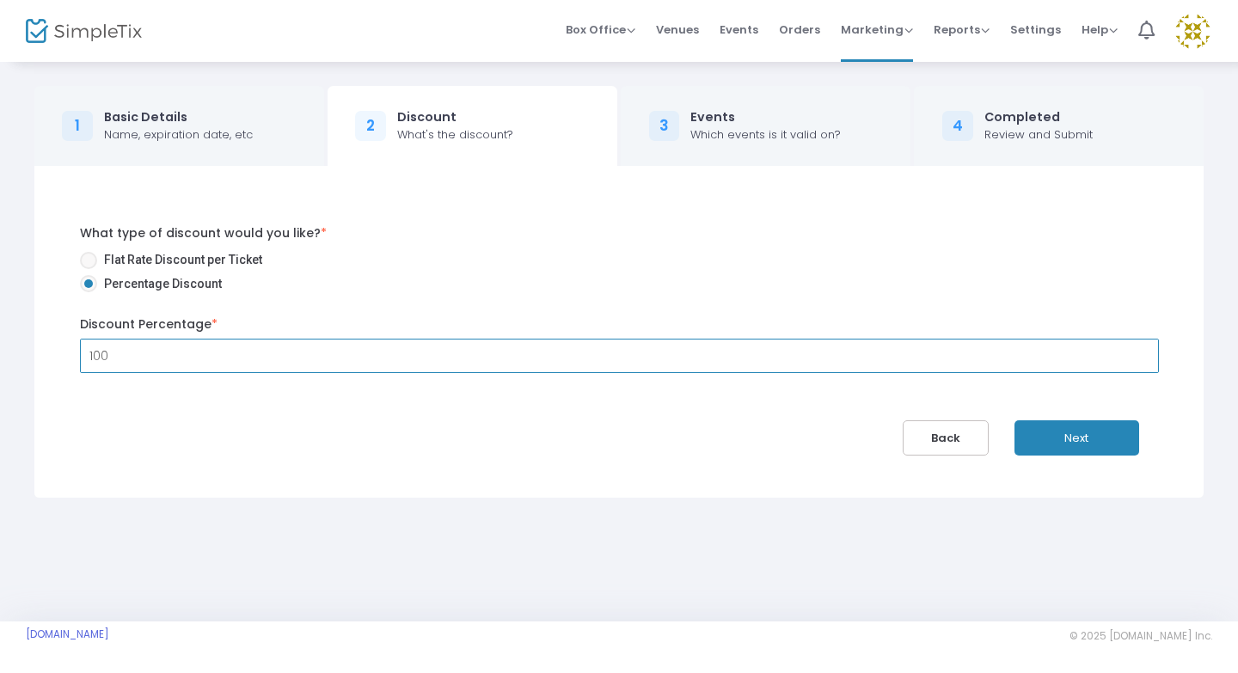
type input "100.00%"
click at [313, 448] on div "What type of discount would you like? * Flat Rate Discount per Ticket Percentag…" at bounding box center [619, 332] width 1130 height 248
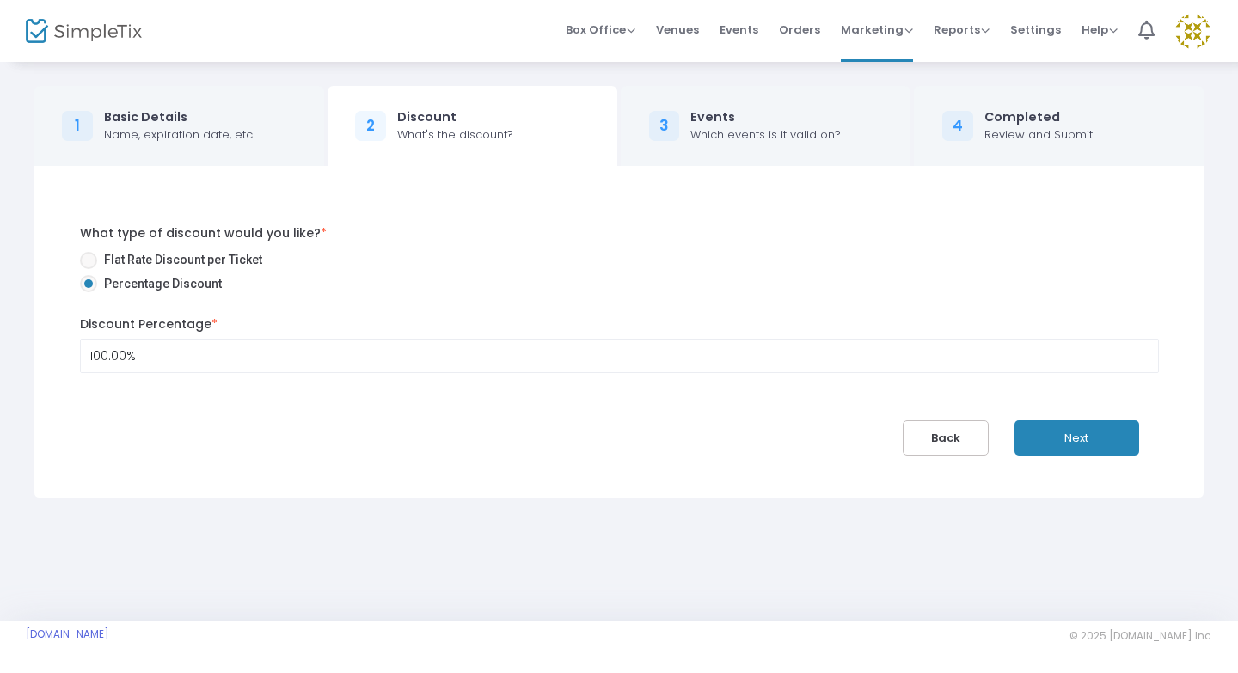
click at [1113, 432] on button "Next" at bounding box center [1076, 437] width 125 height 35
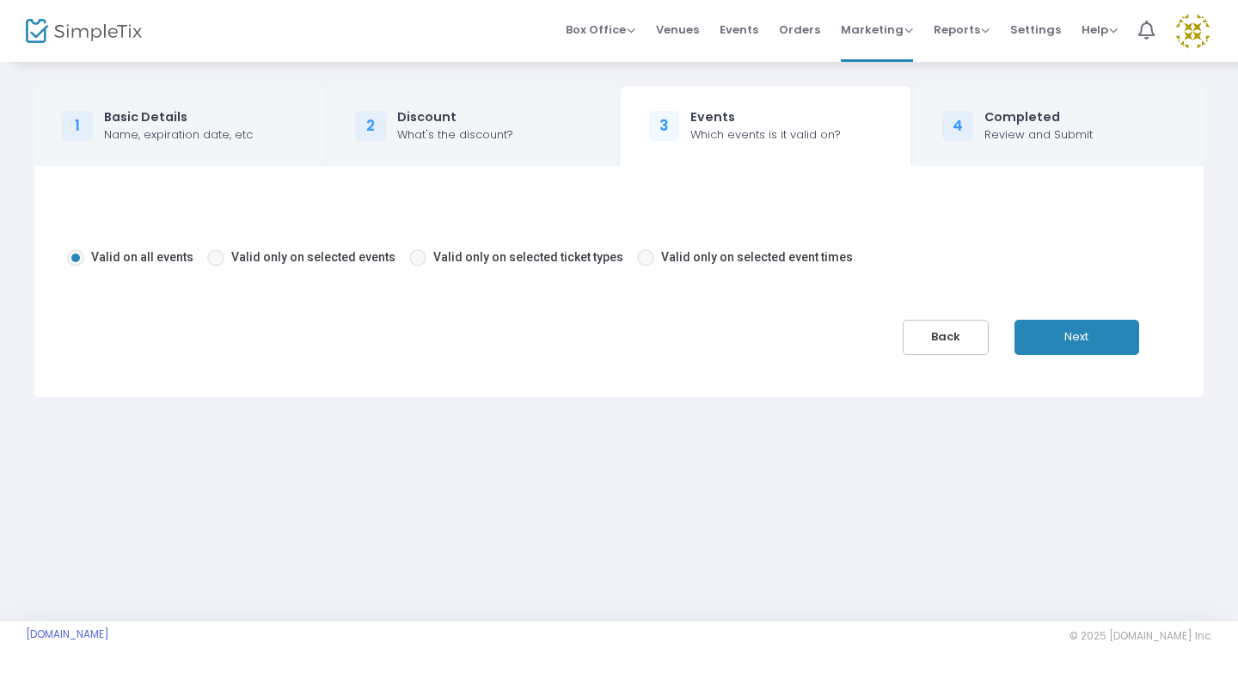
click at [1123, 347] on button "Next" at bounding box center [1076, 337] width 125 height 35
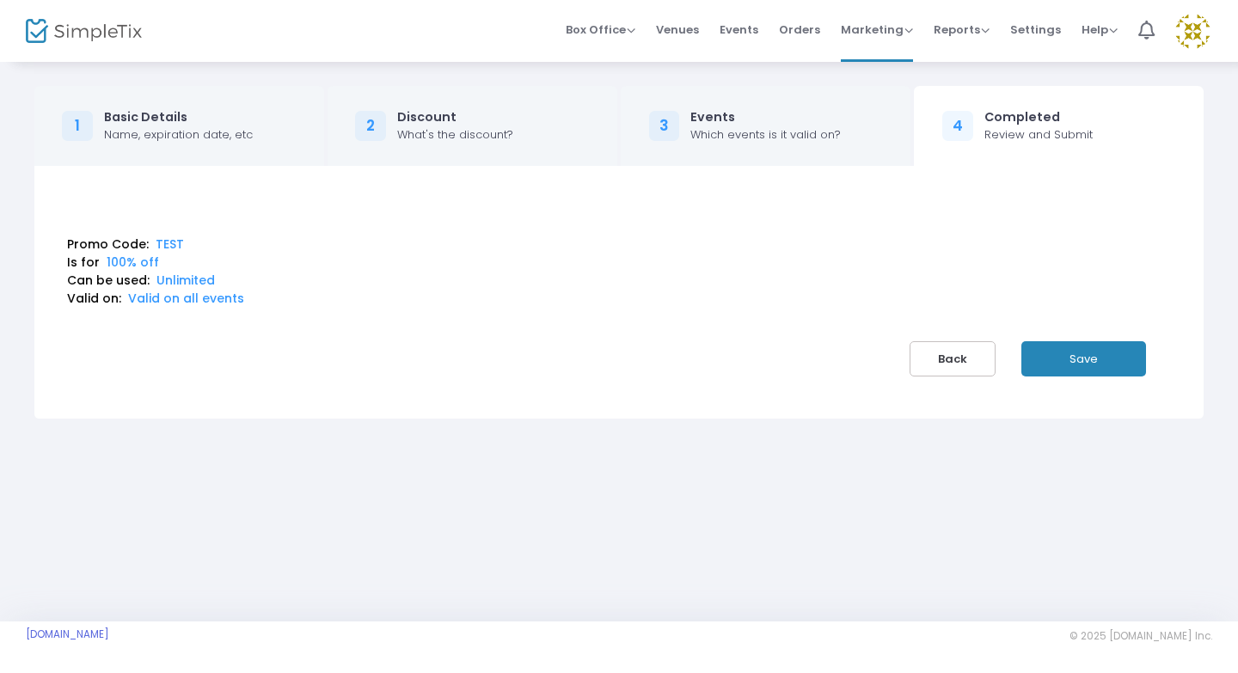
click at [1118, 369] on button "Save" at bounding box center [1083, 358] width 125 height 35
